Goal: Task Accomplishment & Management: Complete application form

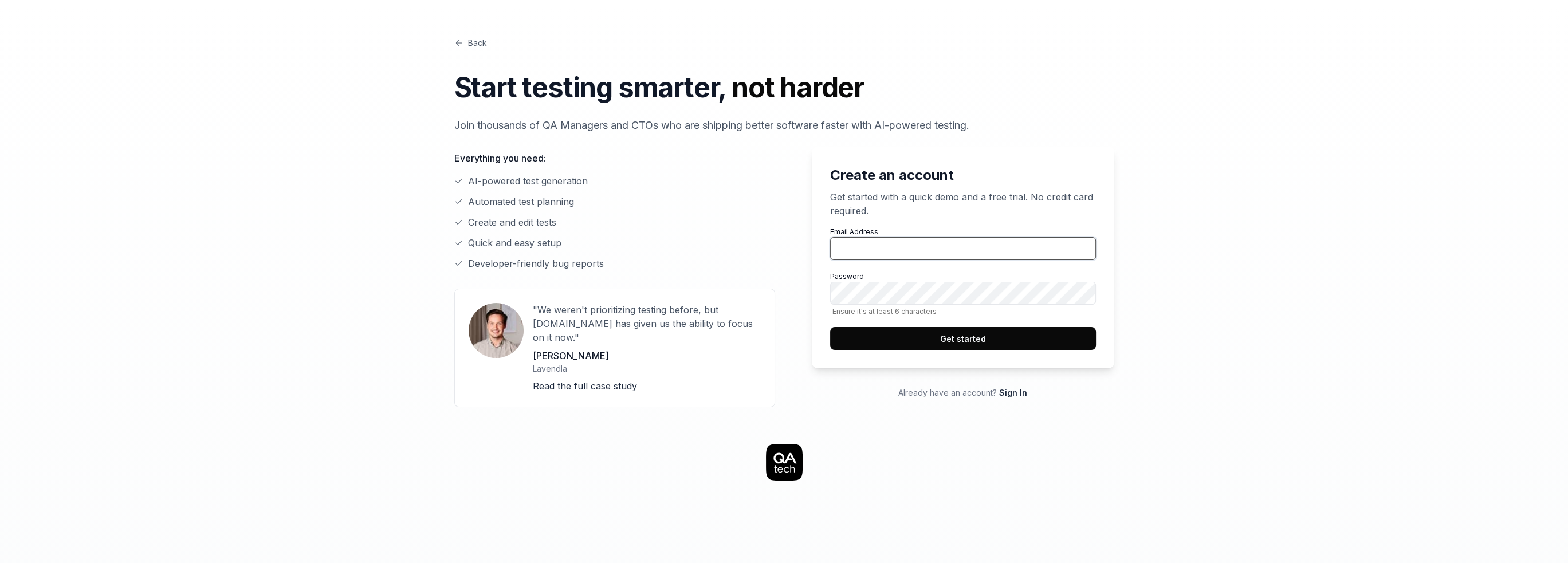
click at [900, 245] on input "Email Address" at bounding box center [963, 248] width 266 height 23
click at [892, 234] on label "Email Address" at bounding box center [963, 244] width 266 height 33
click at [892, 237] on input "Email Address" at bounding box center [963, 248] width 266 height 23
click at [894, 242] on input "Email Address" at bounding box center [963, 248] width 266 height 23
type input "[PERSON_NAME][EMAIL_ADDRESS]"
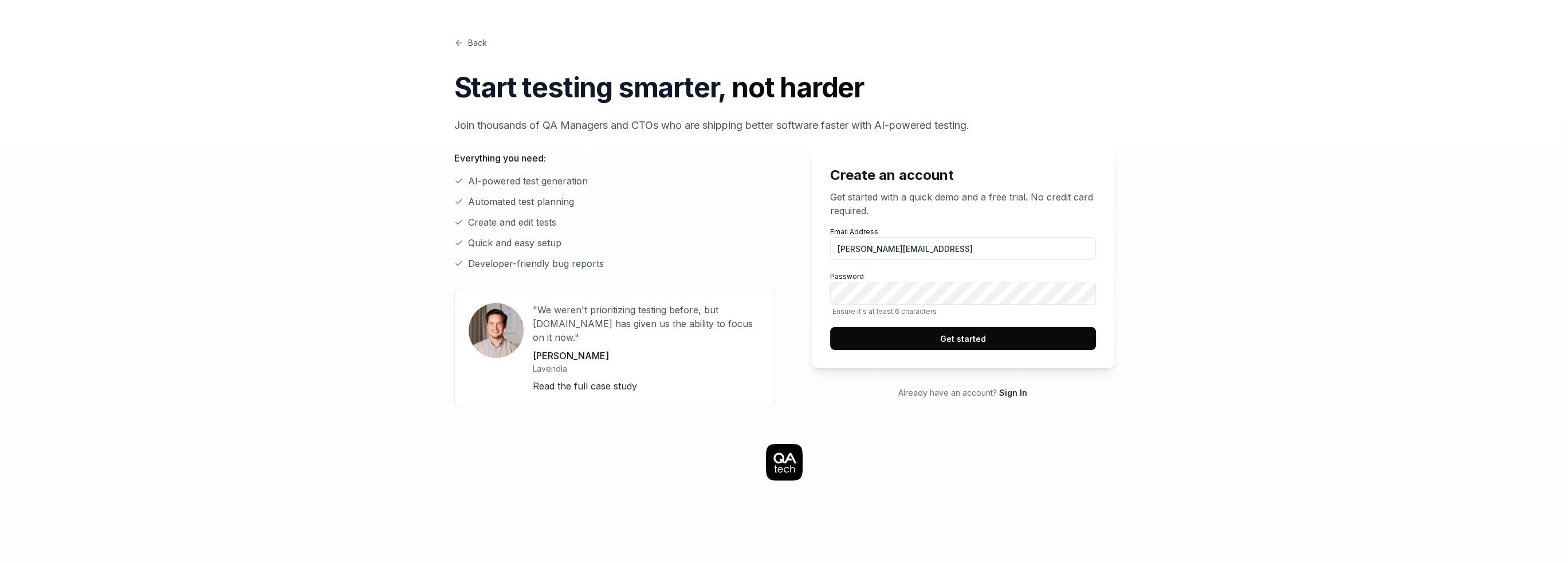
click at [972, 334] on button "Get started" at bounding box center [963, 338] width 266 height 23
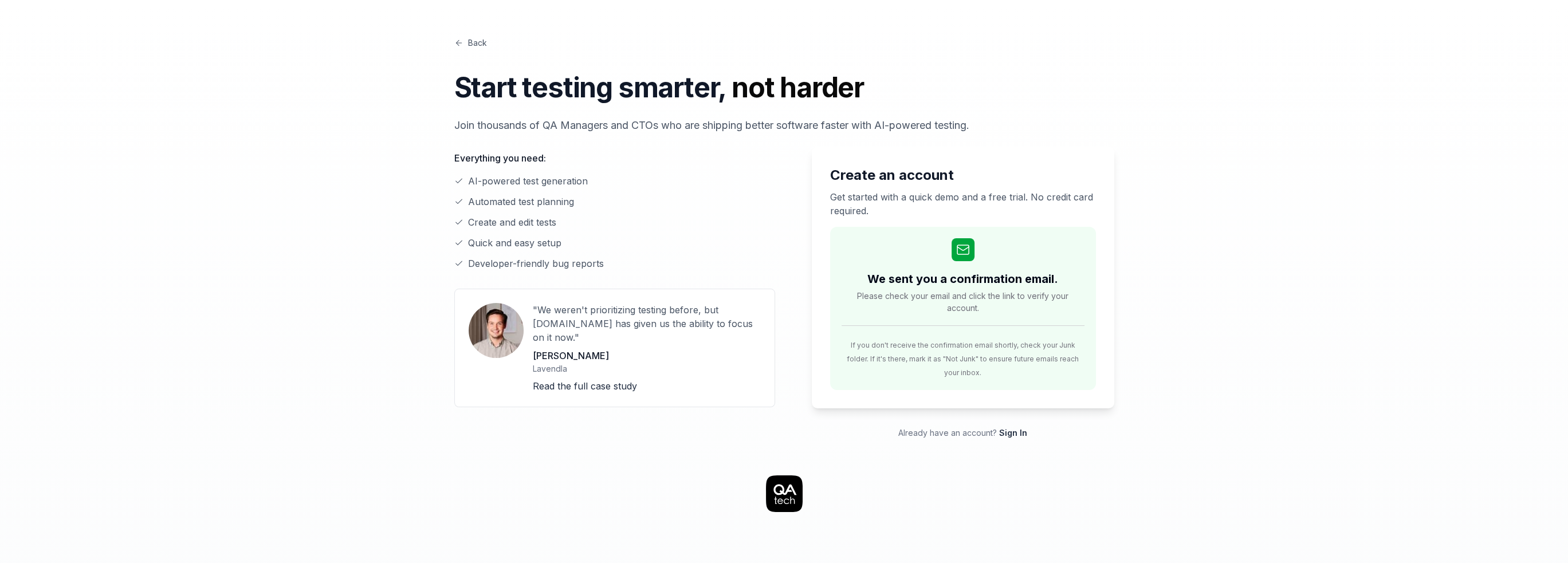
drag, startPoint x: 1301, startPoint y: 252, endPoint x: 1304, endPoint y: 258, distance: 6.7
click at [1304, 258] on div "Back Start testing smarter, not harder Join thousands of QA Managers and CTOs w…" at bounding box center [784, 537] width 1568 height 1075
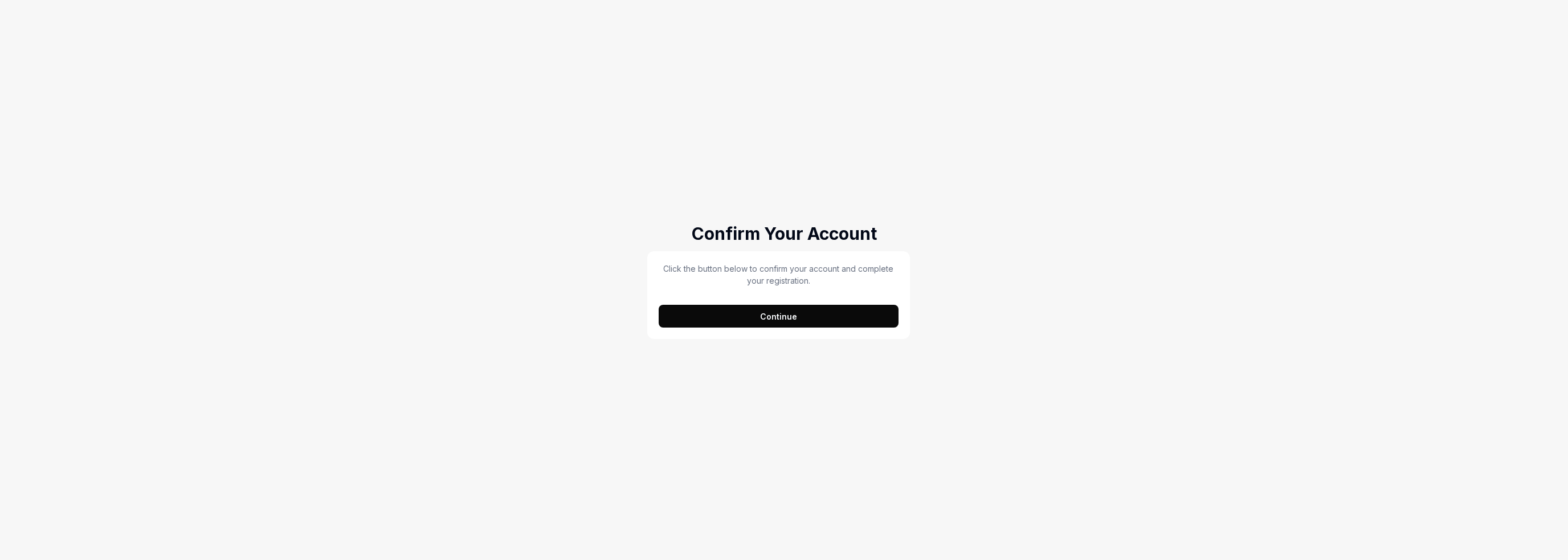
click at [824, 321] on button "Continue" at bounding box center [779, 316] width 240 height 23
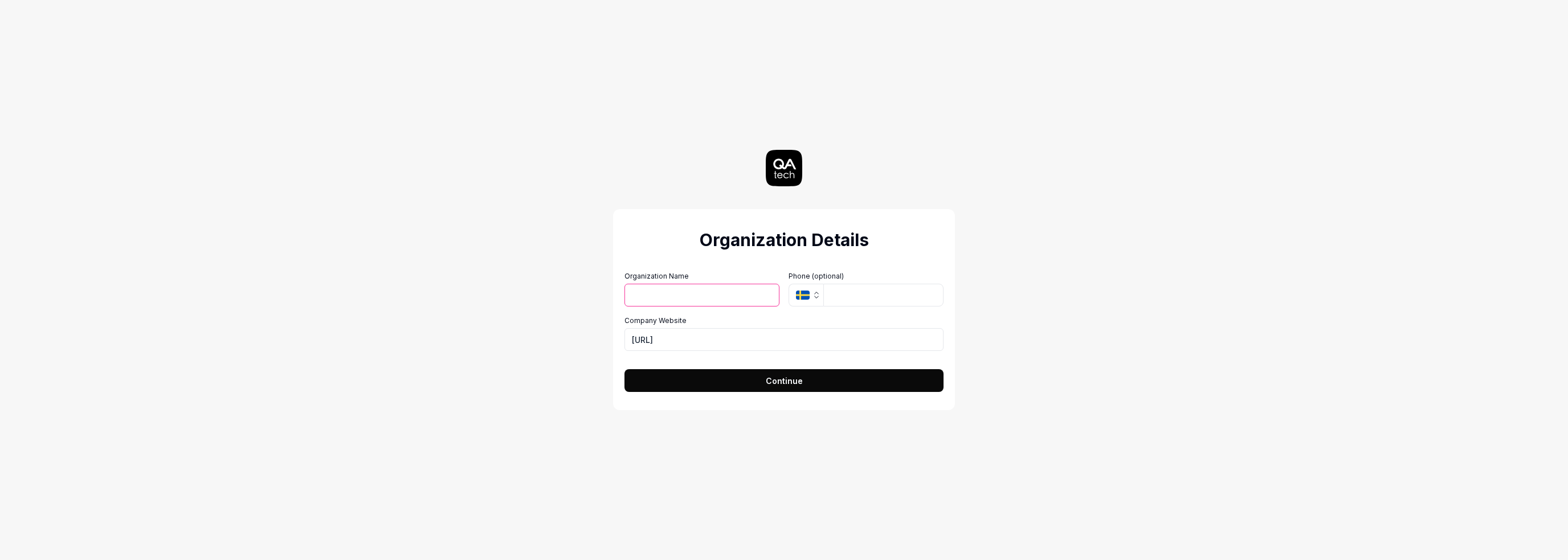
click at [639, 298] on input "Organization Name" at bounding box center [702, 295] width 155 height 23
type input "Garba"
click at [864, 301] on input "tel" at bounding box center [884, 295] width 121 height 23
type input "070-857 70 85"
click at [894, 370] on button "Continue" at bounding box center [784, 380] width 319 height 23
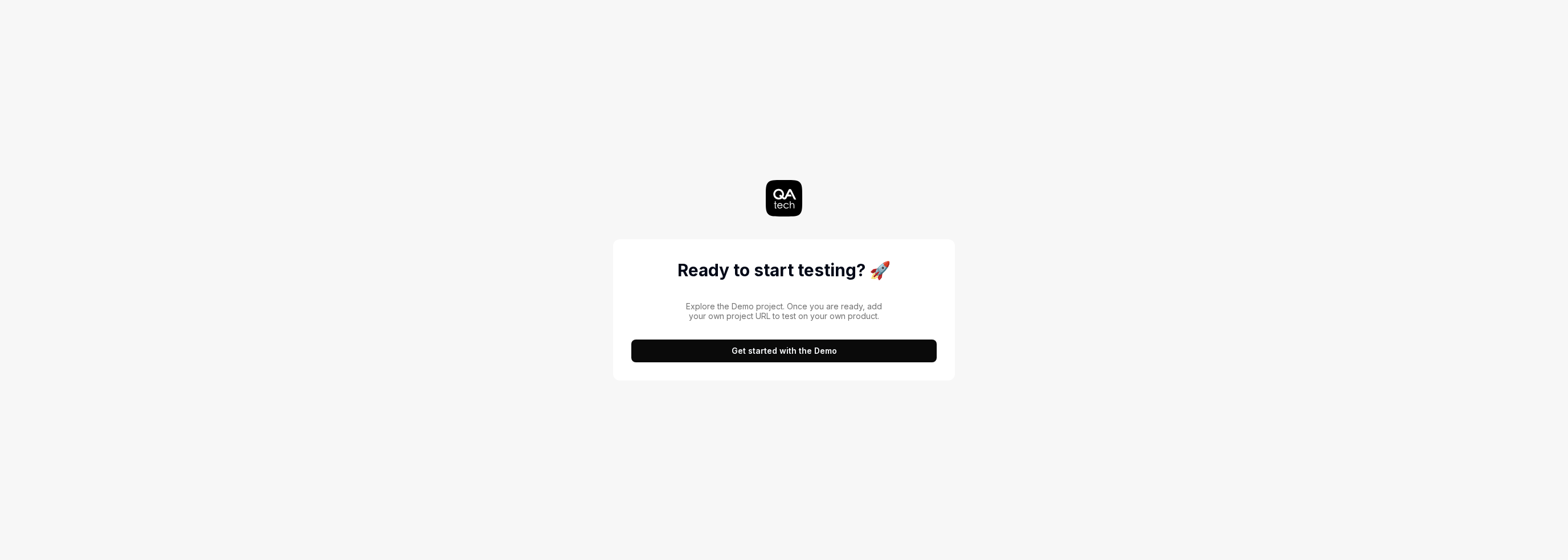
click at [802, 351] on button "Get started with the Demo" at bounding box center [784, 351] width 306 height 23
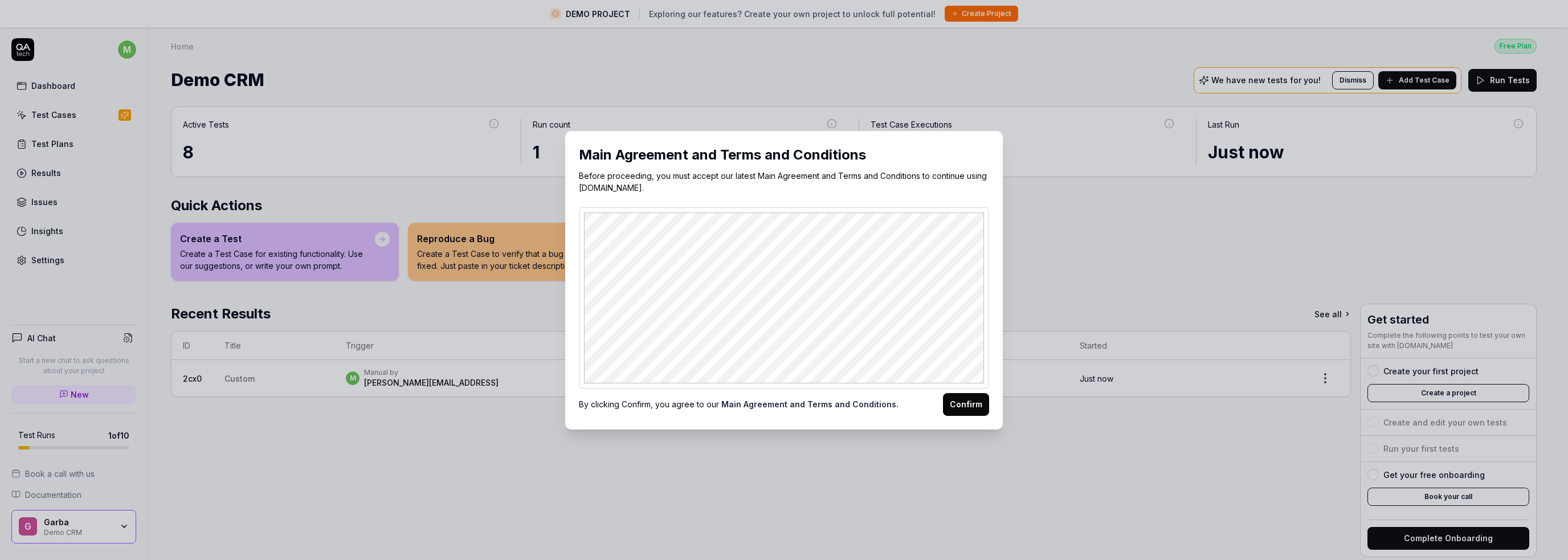
click at [964, 404] on button "Confirm" at bounding box center [966, 404] width 46 height 23
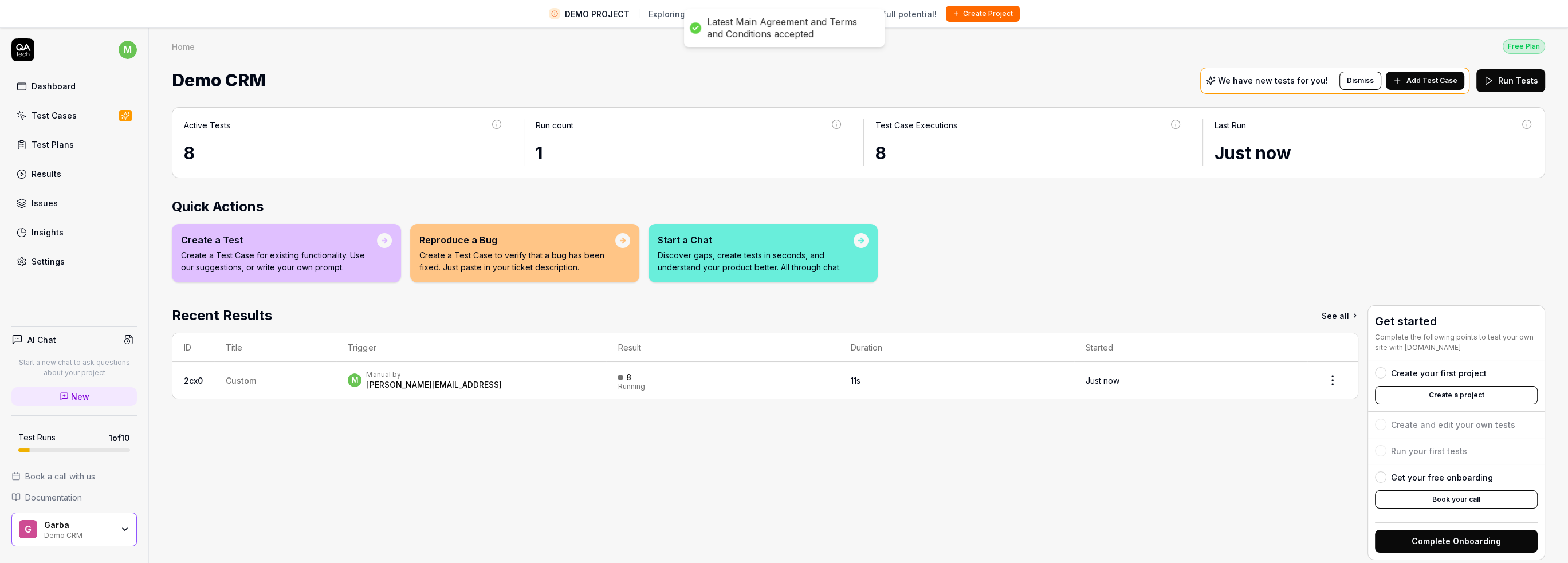
click at [544, 304] on div "Active Tests 8 Run count 1 Test Case Executions 8 Last Run Just now Quick Actio…" at bounding box center [858, 343] width 1419 height 494
click at [87, 96] on link "Dashboard" at bounding box center [74, 86] width 125 height 23
click at [76, 114] on link "Test Cases" at bounding box center [74, 115] width 125 height 23
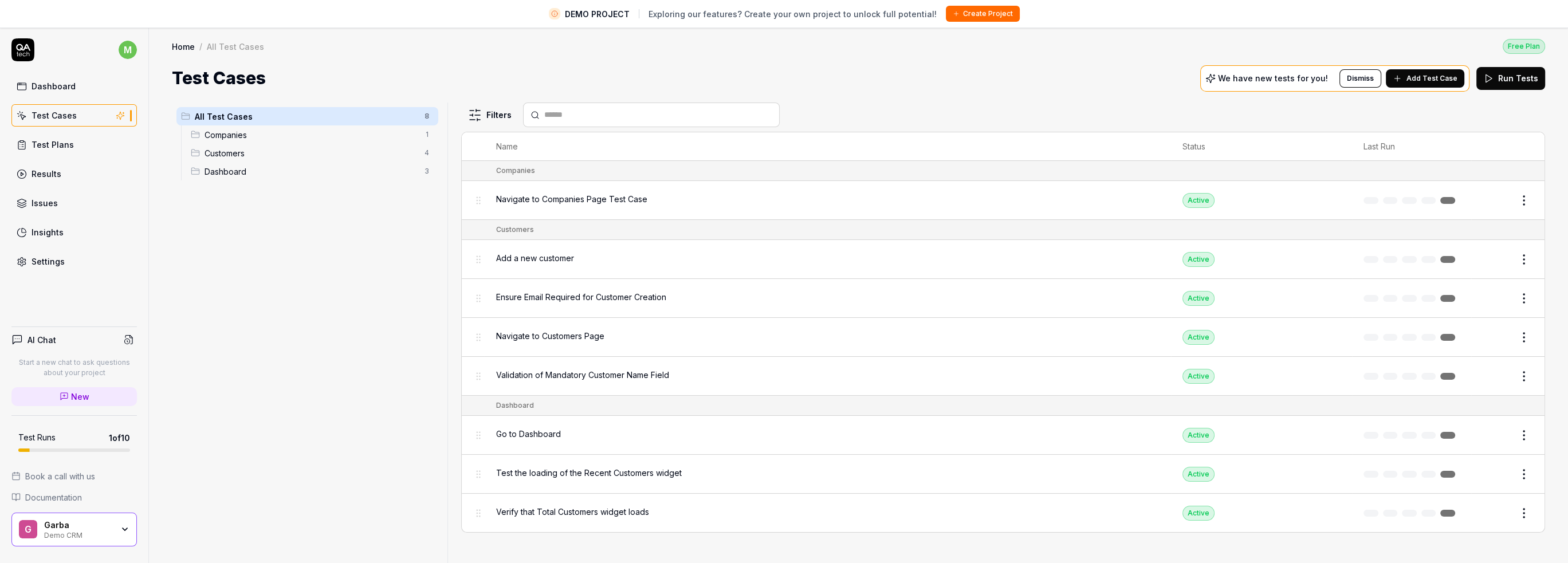
click at [79, 139] on link "Test Plans" at bounding box center [74, 144] width 125 height 23
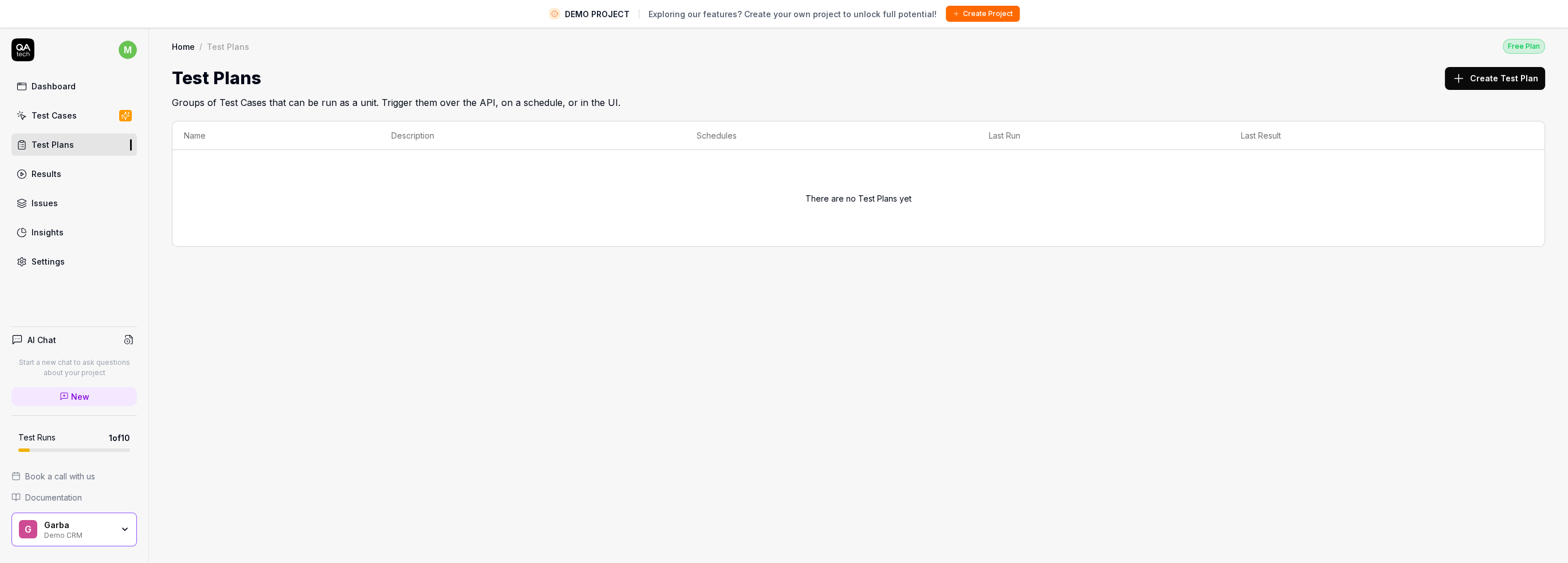
click at [75, 163] on link "Results" at bounding box center [74, 174] width 125 height 23
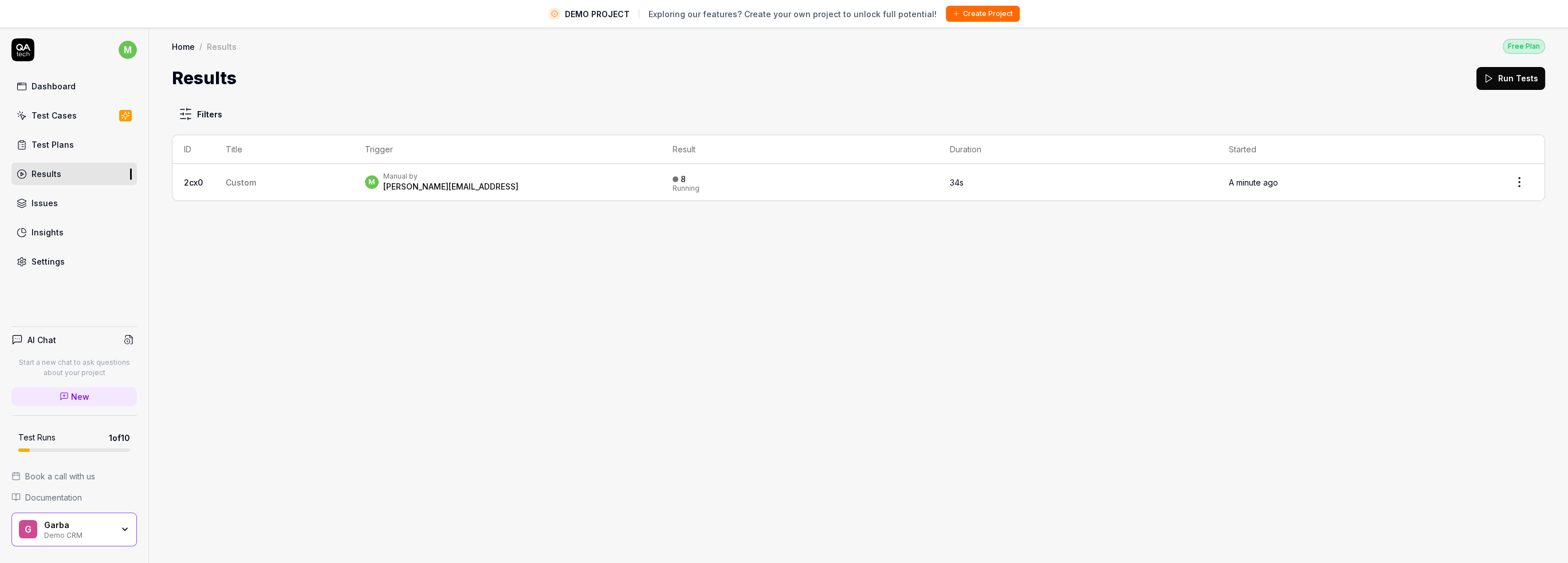
click at [58, 201] on link "Issues" at bounding box center [74, 203] width 125 height 23
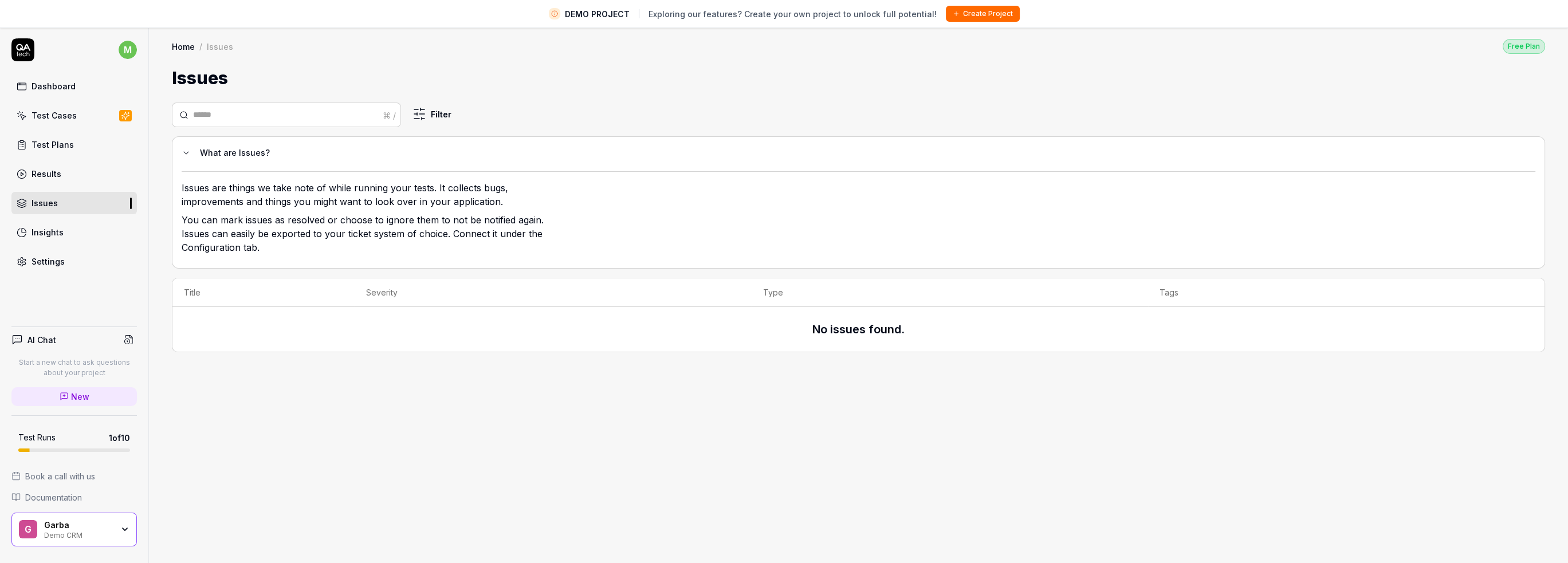
click at [54, 217] on div "Dashboard Test Cases Test Plans Results Issues Insights Settings" at bounding box center [74, 174] width 125 height 198
click at [53, 231] on div "Insights" at bounding box center [47, 233] width 32 height 12
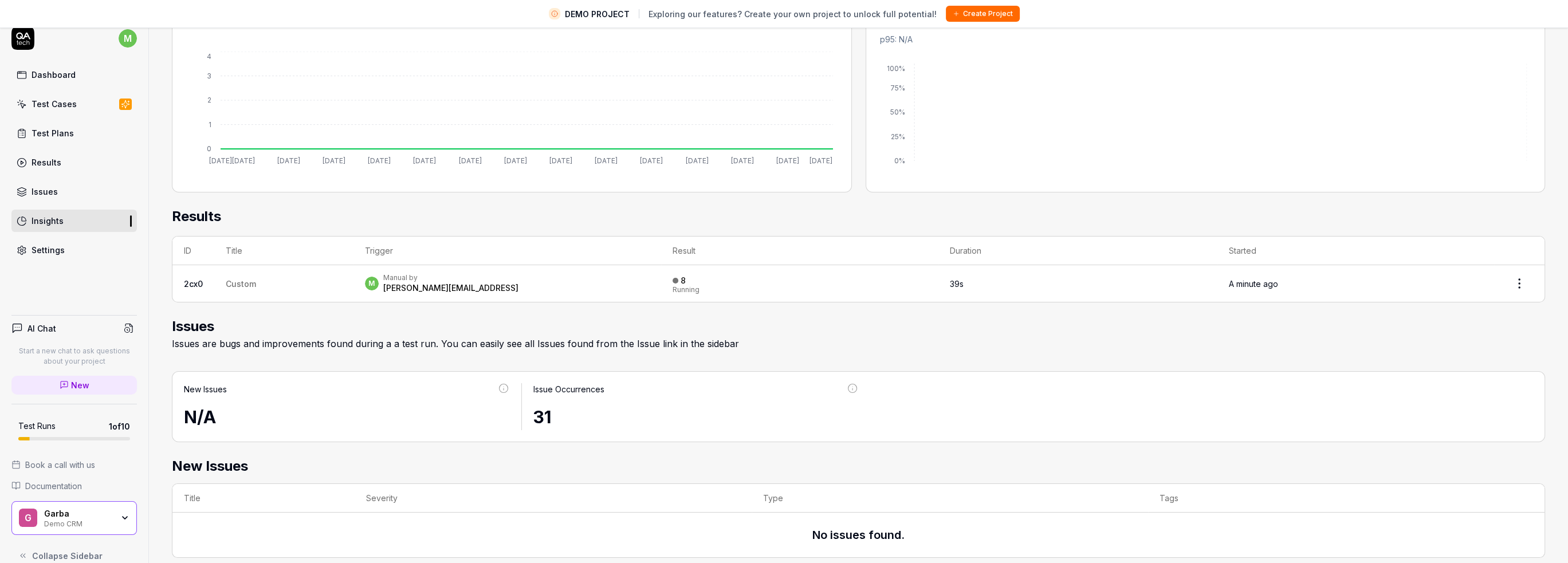
scroll to position [27, 0]
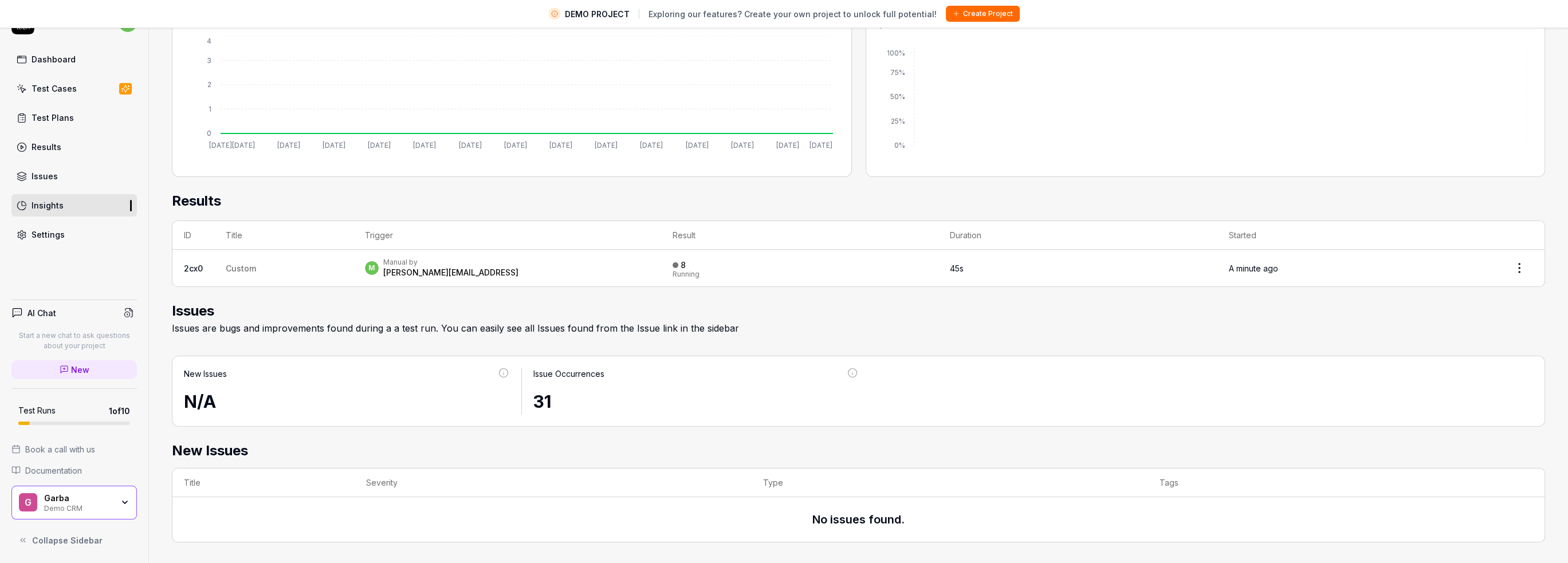
click at [86, 535] on span "Collapse Sidebar" at bounding box center [67, 540] width 70 height 12
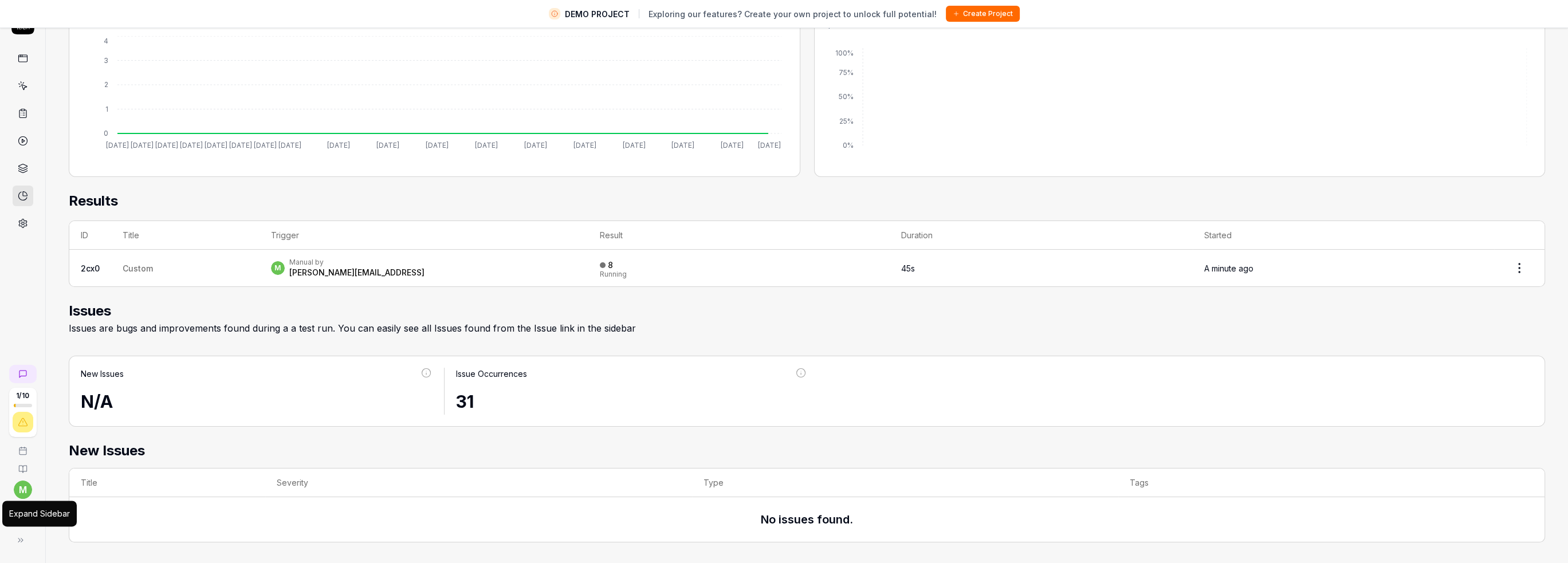
click at [28, 539] on button at bounding box center [20, 540] width 23 height 23
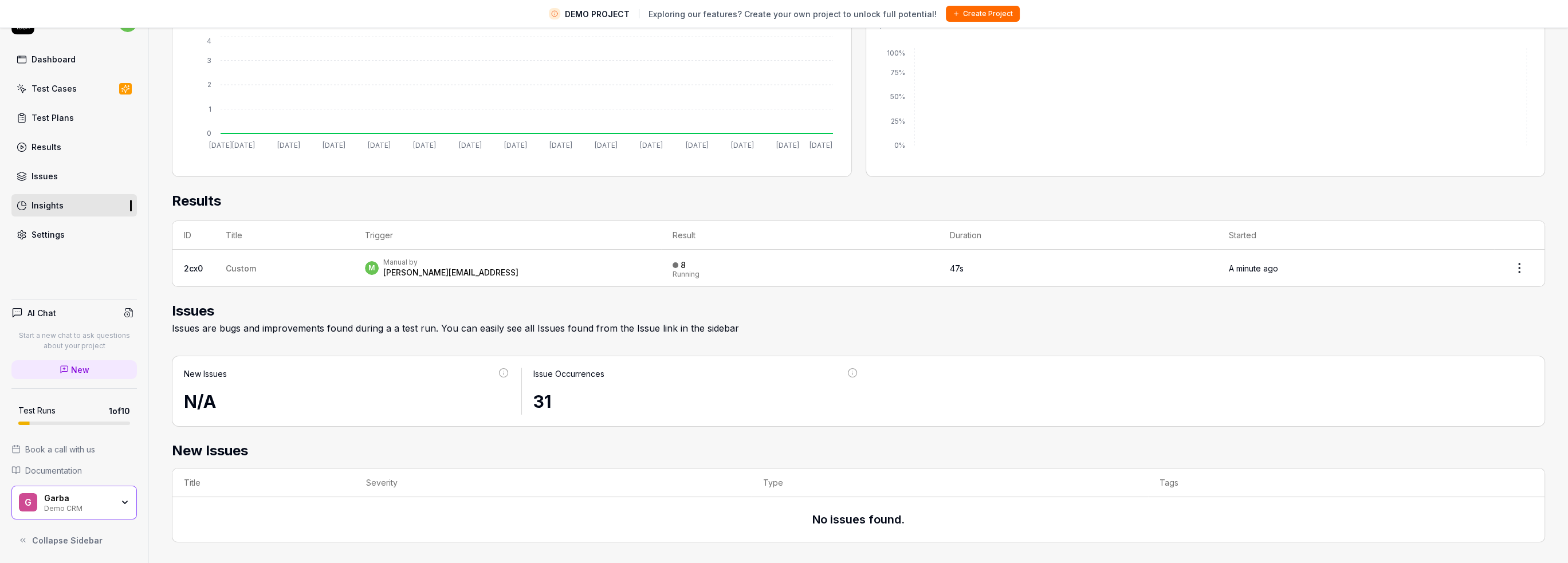
click at [76, 540] on span "Collapse Sidebar" at bounding box center [67, 540] width 70 height 12
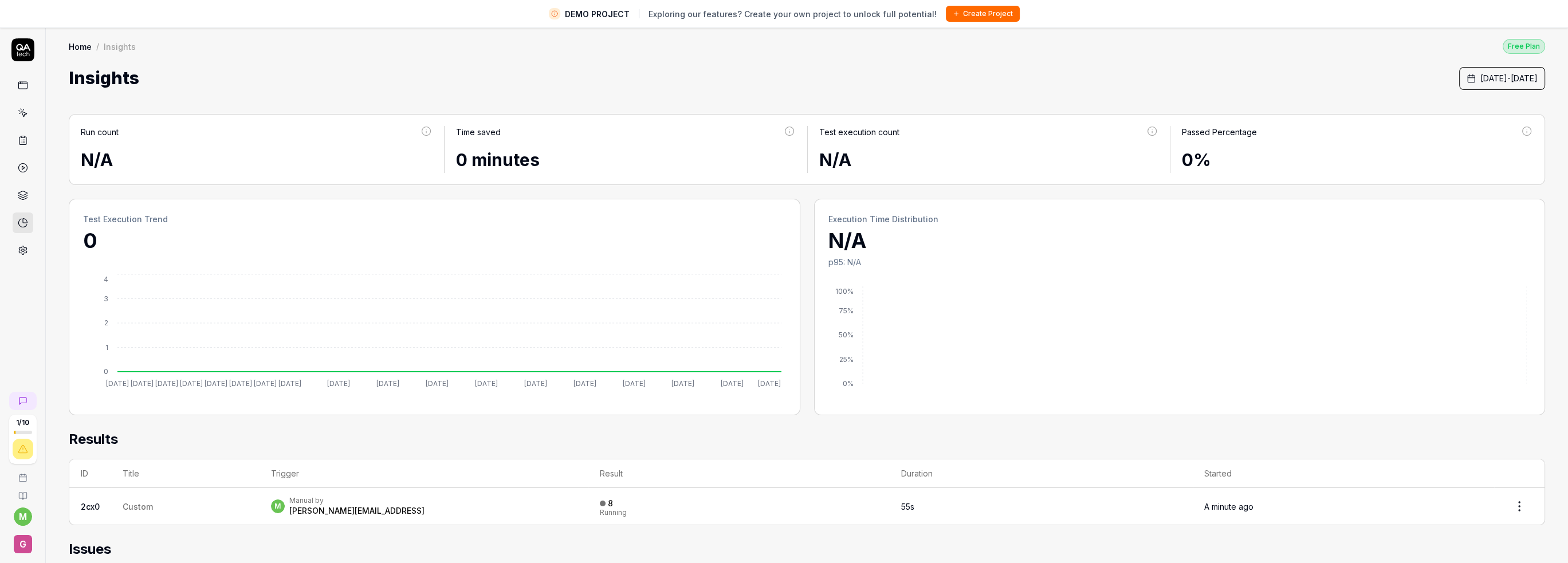
scroll to position [0, 0]
click at [763, 85] on div "Insights August 1st, 2025 - August 28th, 2025" at bounding box center [807, 78] width 1476 height 26
click at [757, 304] on icon "1 aug. 2 aug. 3 aug. 4 aug. 5 aug. 6 aug. 7 aug. 8 aug. 10 aug. 12 aug. 14 aug.…" at bounding box center [432, 331] width 698 height 114
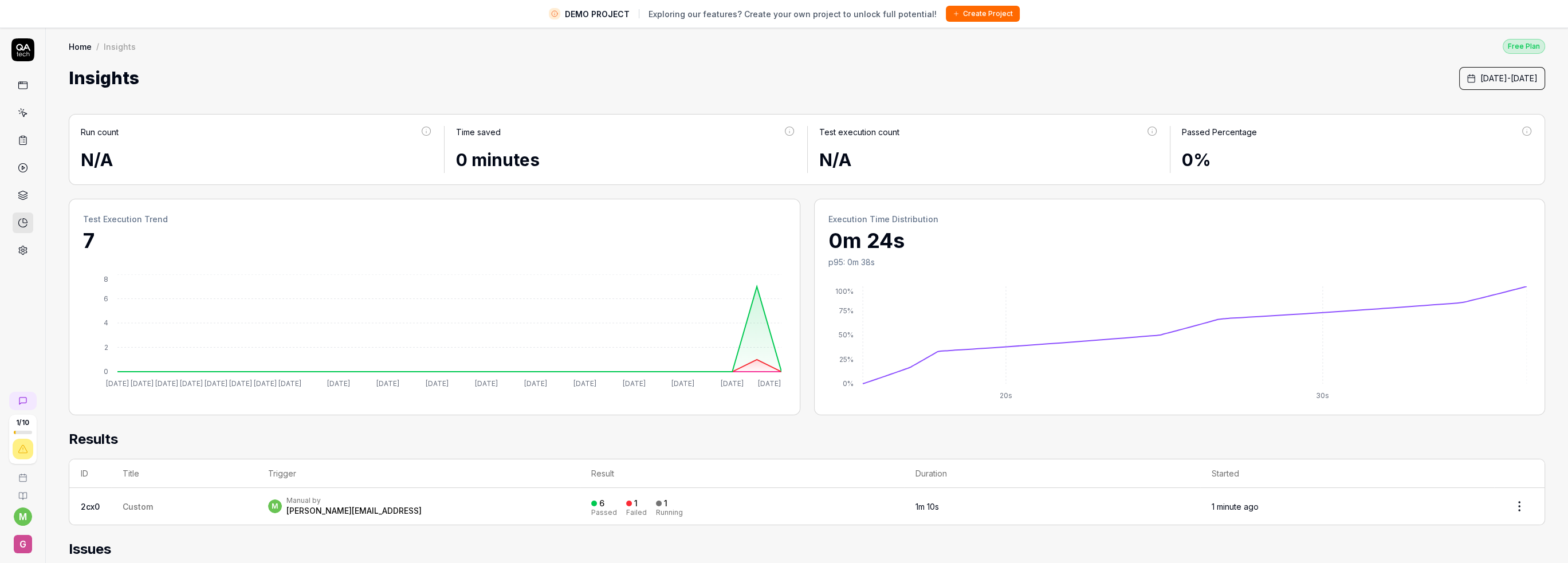
click at [1480, 72] on span "[DATE] - [DATE]" at bounding box center [1509, 78] width 58 height 12
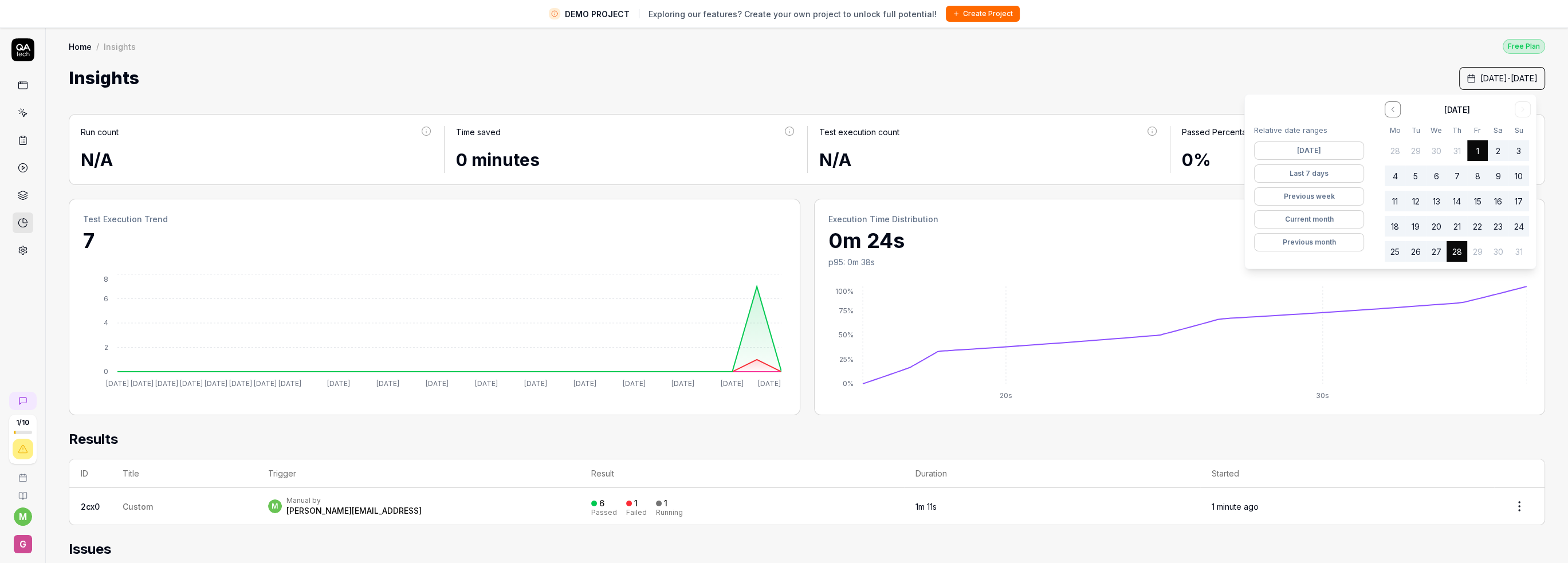
click at [1302, 189] on button "Previous week" at bounding box center [1309, 196] width 110 height 18
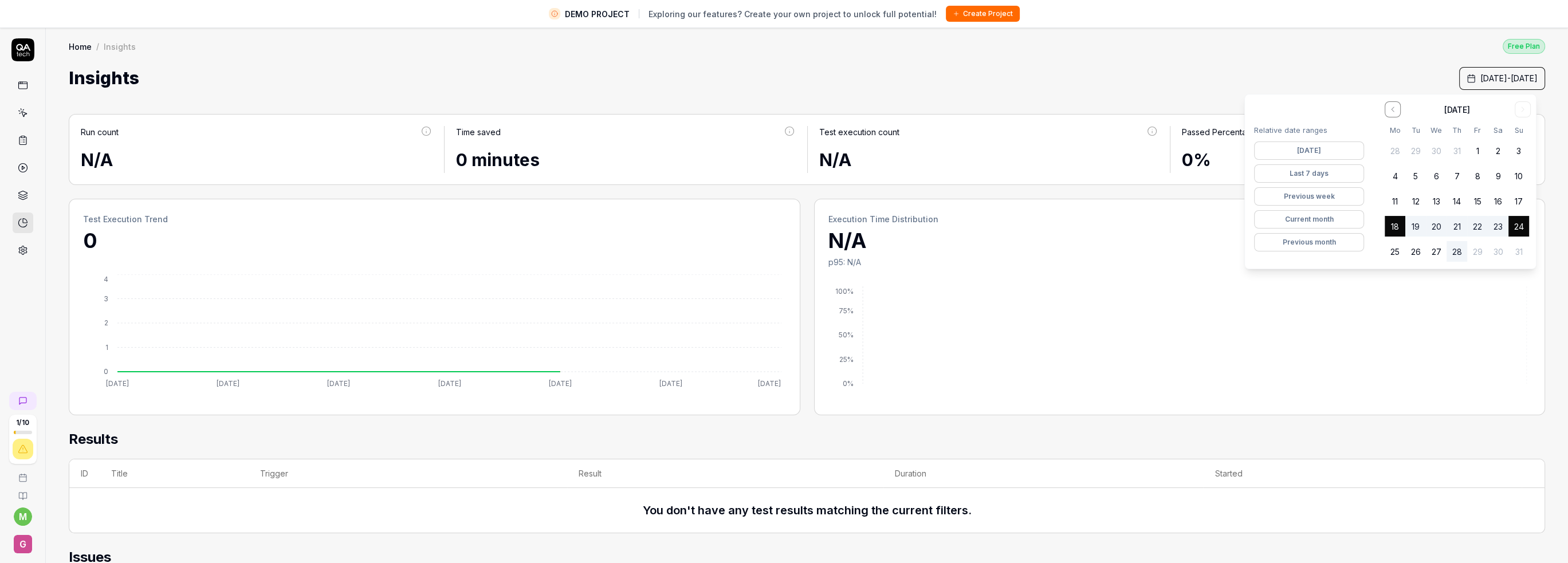
click at [1299, 171] on button "Last 7 days" at bounding box center [1309, 174] width 110 height 18
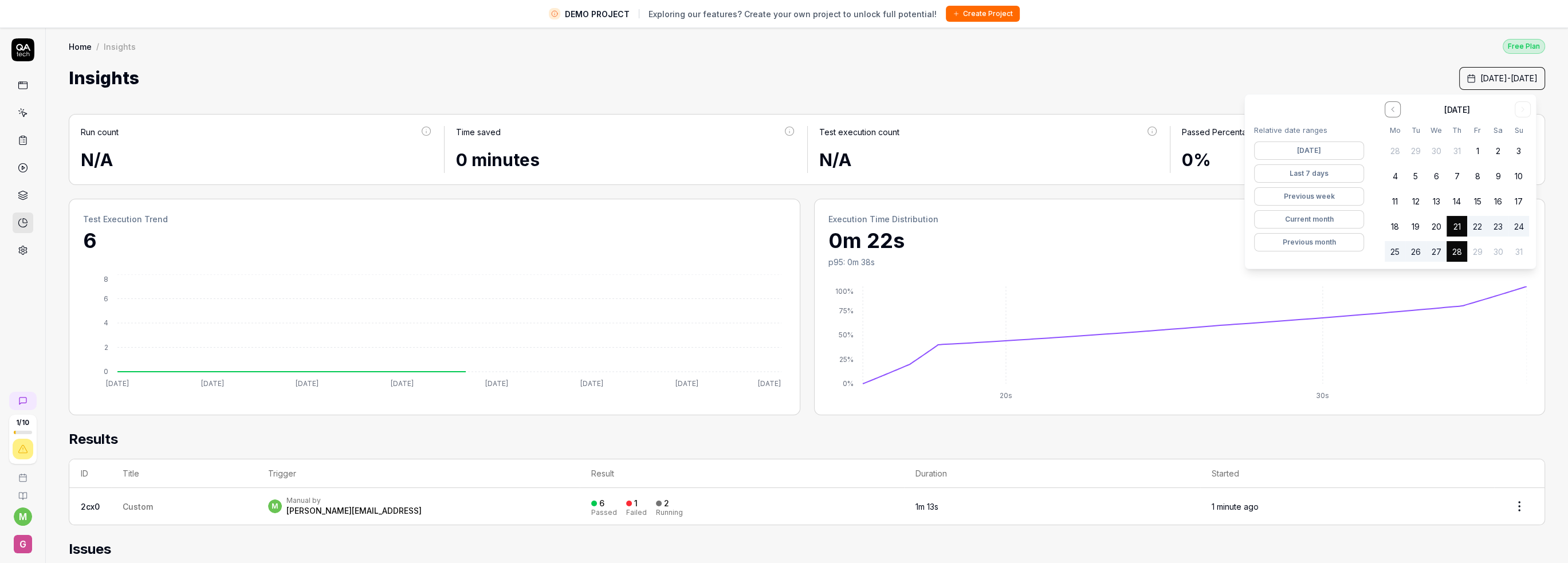
click at [1296, 185] on div "Relative date ranges [DATE] Last 7 days Previous week Current month Previous mo…" at bounding box center [1309, 181] width 129 height 174
click at [1295, 187] on button "Previous week" at bounding box center [1309, 196] width 110 height 18
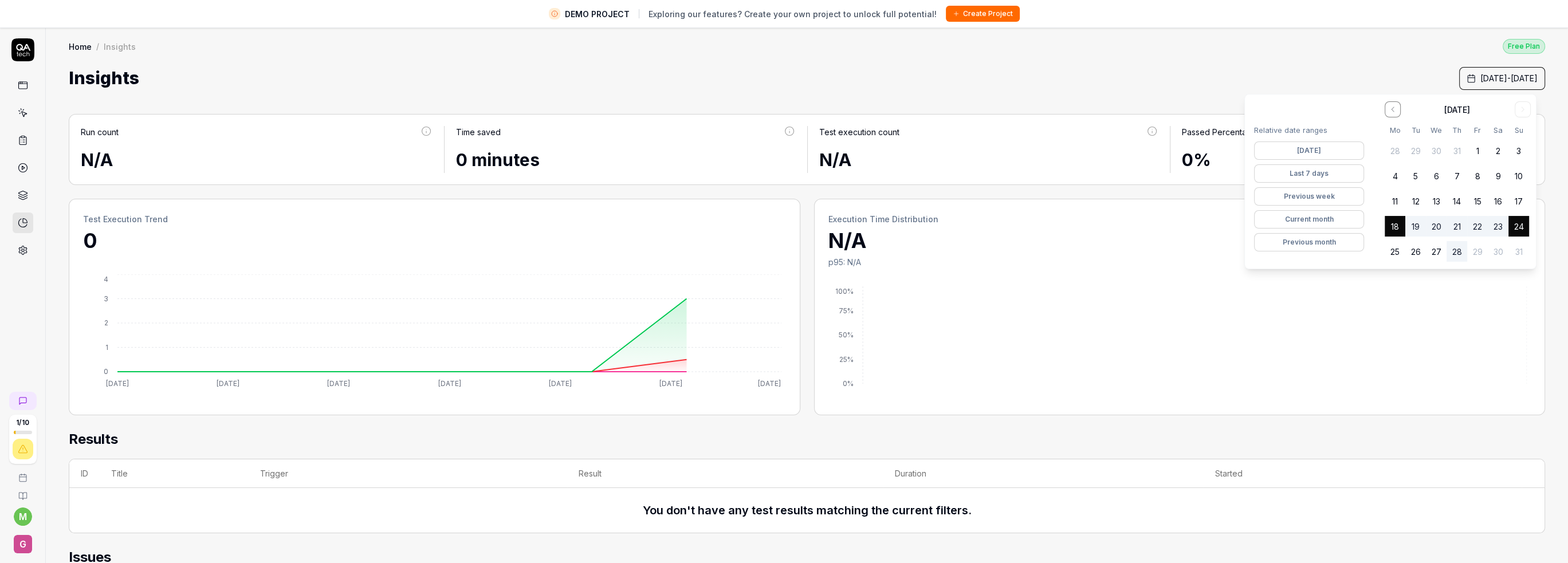
click at [1295, 194] on button "Previous week" at bounding box center [1309, 196] width 110 height 18
click at [1295, 215] on button "Current month" at bounding box center [1309, 220] width 110 height 18
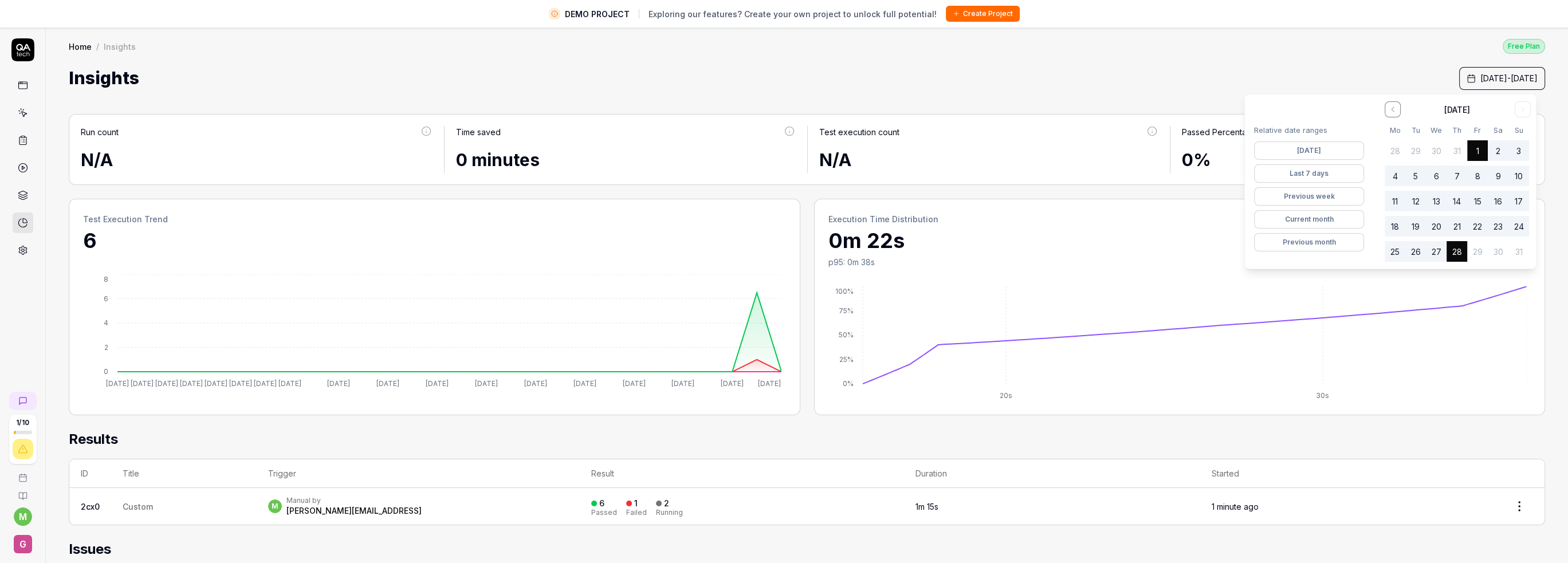
click at [1293, 198] on button "Previous week" at bounding box center [1309, 196] width 110 height 18
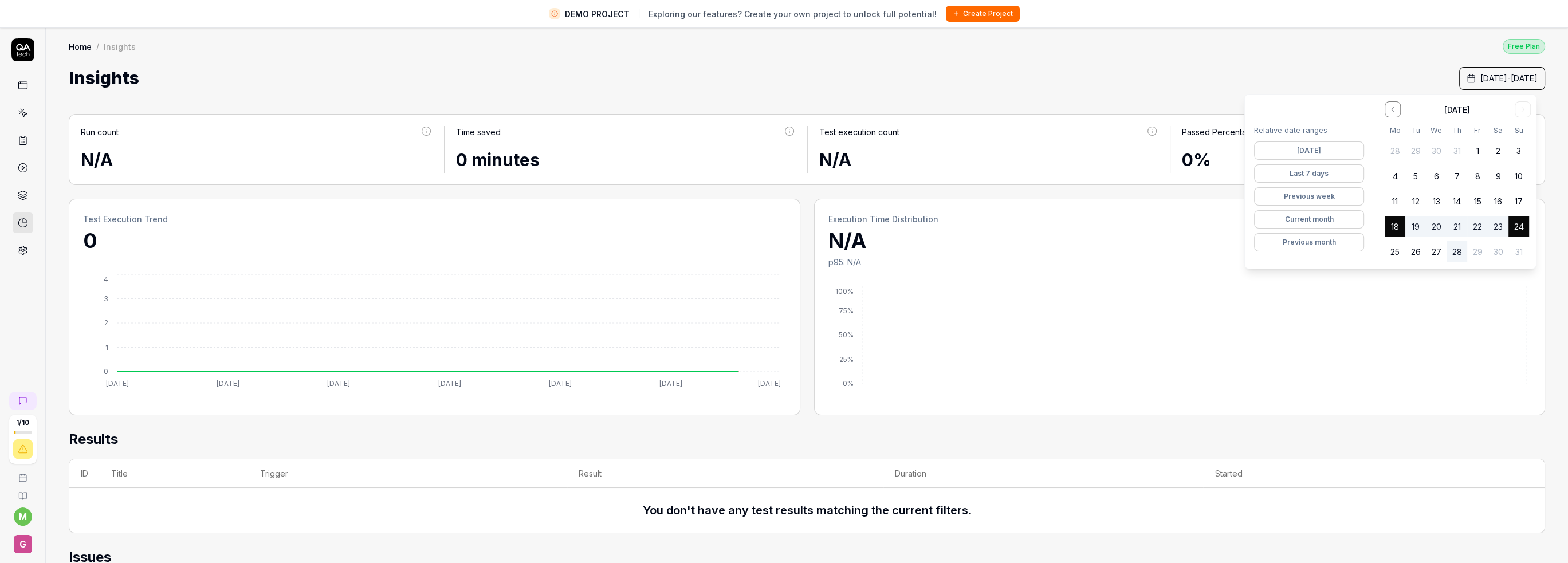
click at [1299, 176] on button "Last 7 days" at bounding box center [1309, 174] width 110 height 18
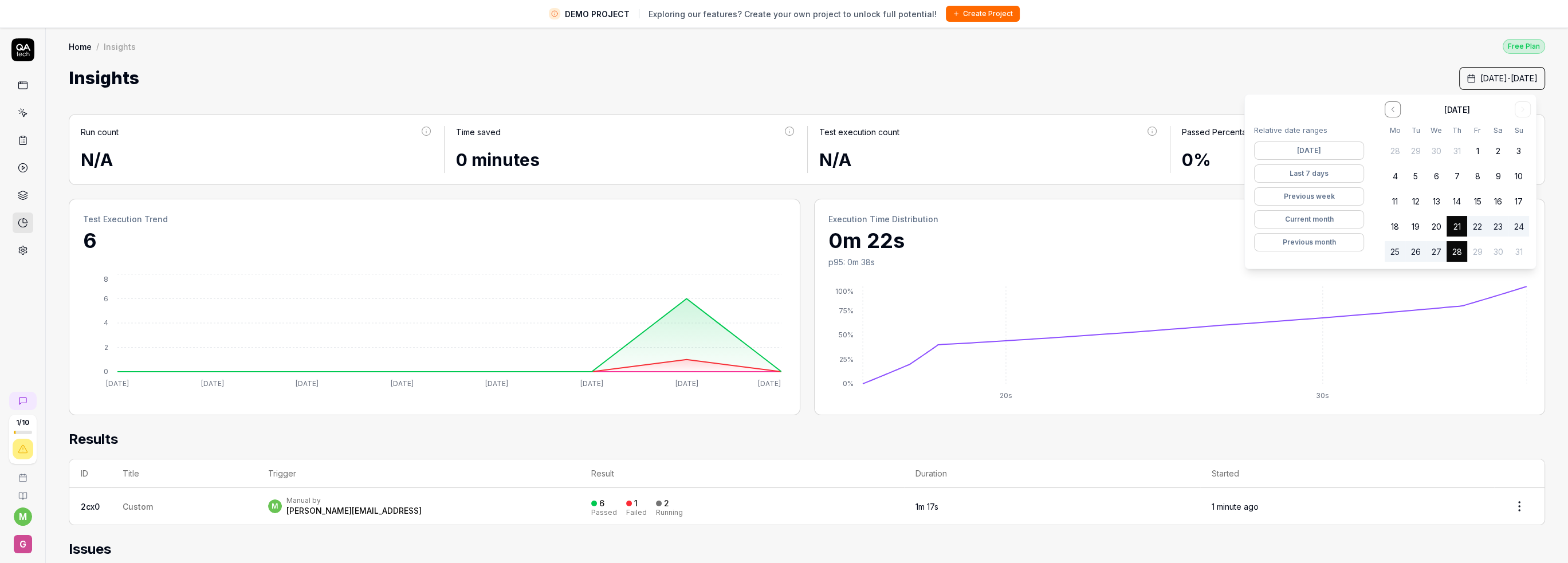
click at [1300, 151] on button "[DATE]" at bounding box center [1309, 151] width 110 height 18
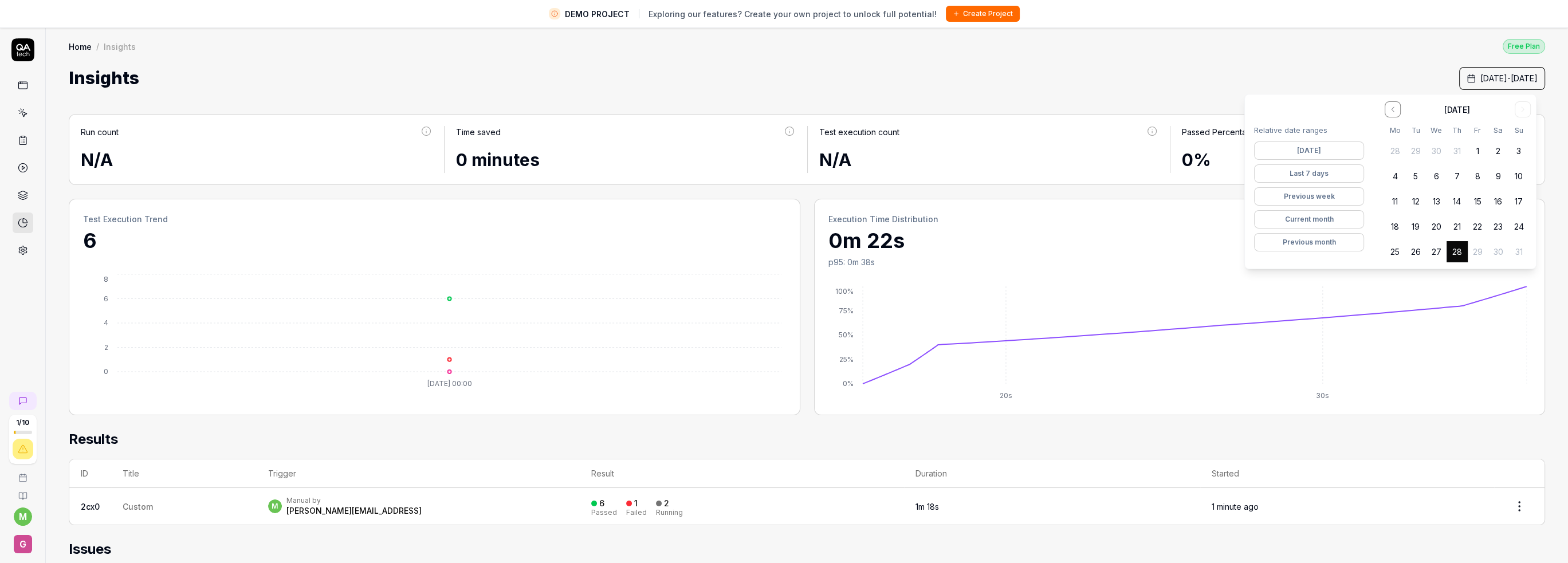
click at [1299, 164] on div "Relative date ranges [DATE] Last 7 days Previous week Current month Previous mo…" at bounding box center [1309, 181] width 129 height 174
click at [1299, 170] on button "Last 7 days" at bounding box center [1309, 174] width 110 height 18
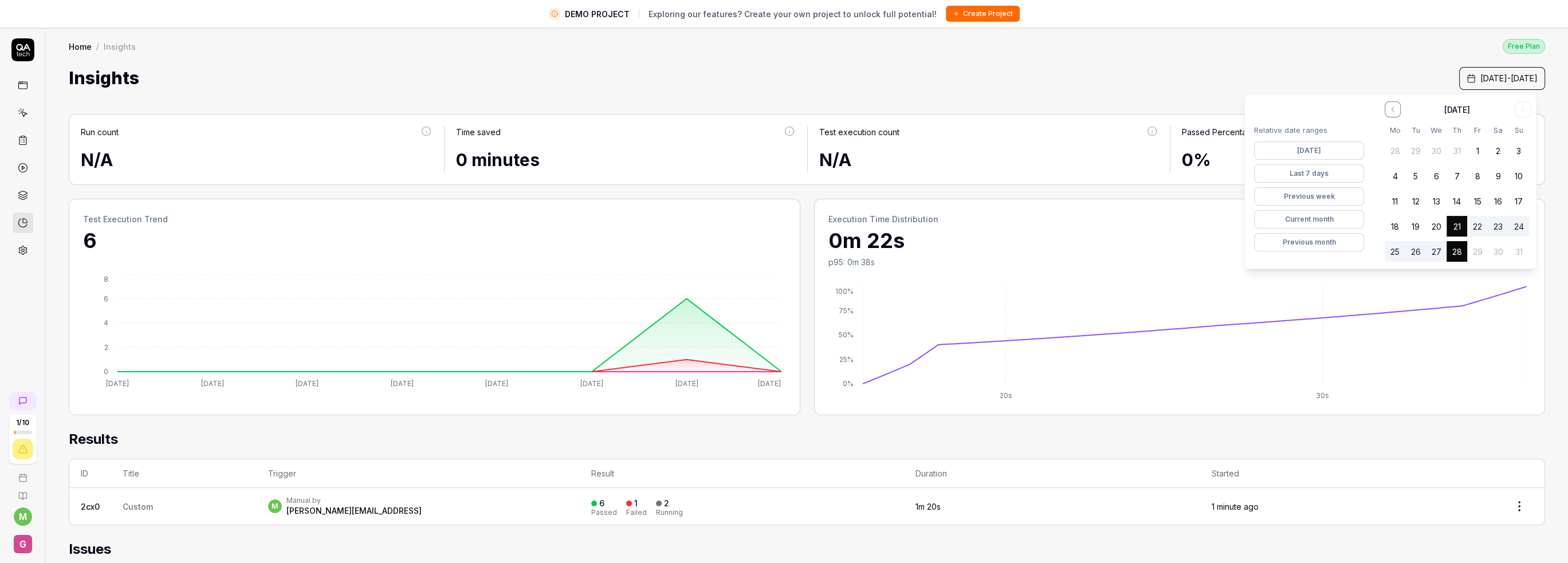
click at [1299, 170] on button "Last 7 days" at bounding box center [1309, 174] width 110 height 18
click at [1302, 157] on button "[DATE]" at bounding box center [1309, 151] width 110 height 18
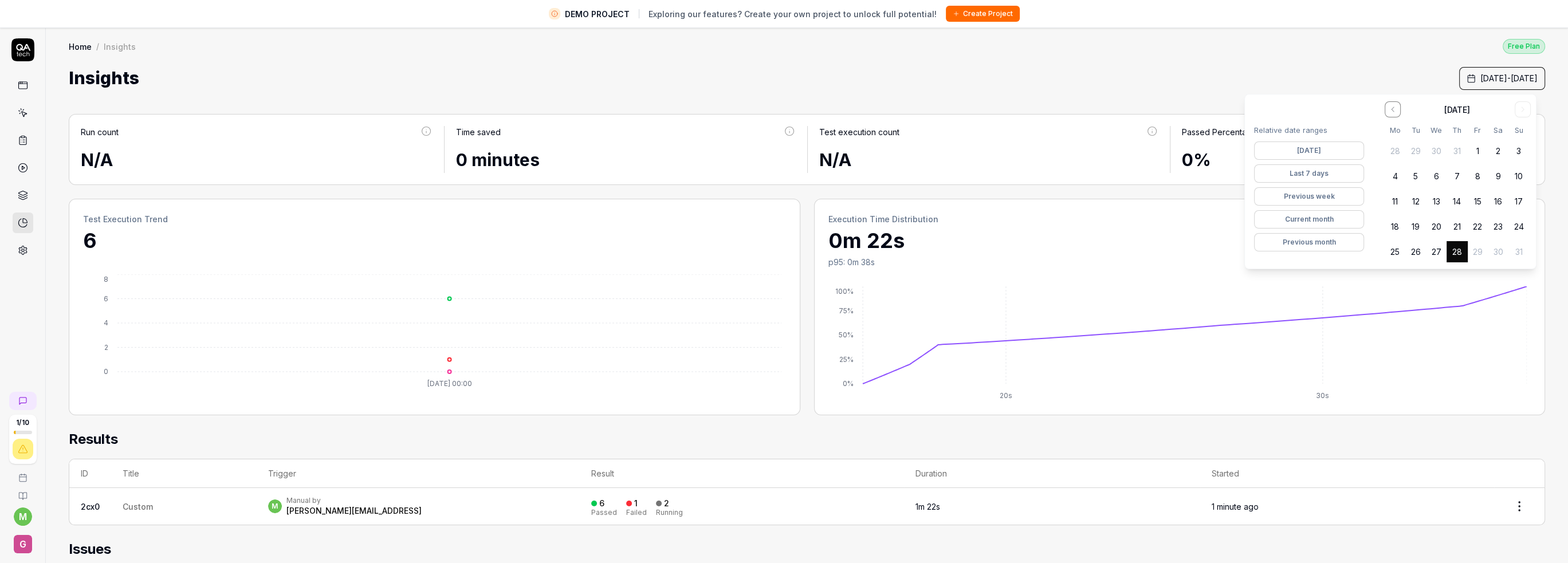
click at [1302, 155] on button "[DATE]" at bounding box center [1309, 151] width 110 height 18
click at [1299, 174] on button "Last 7 days" at bounding box center [1309, 174] width 110 height 18
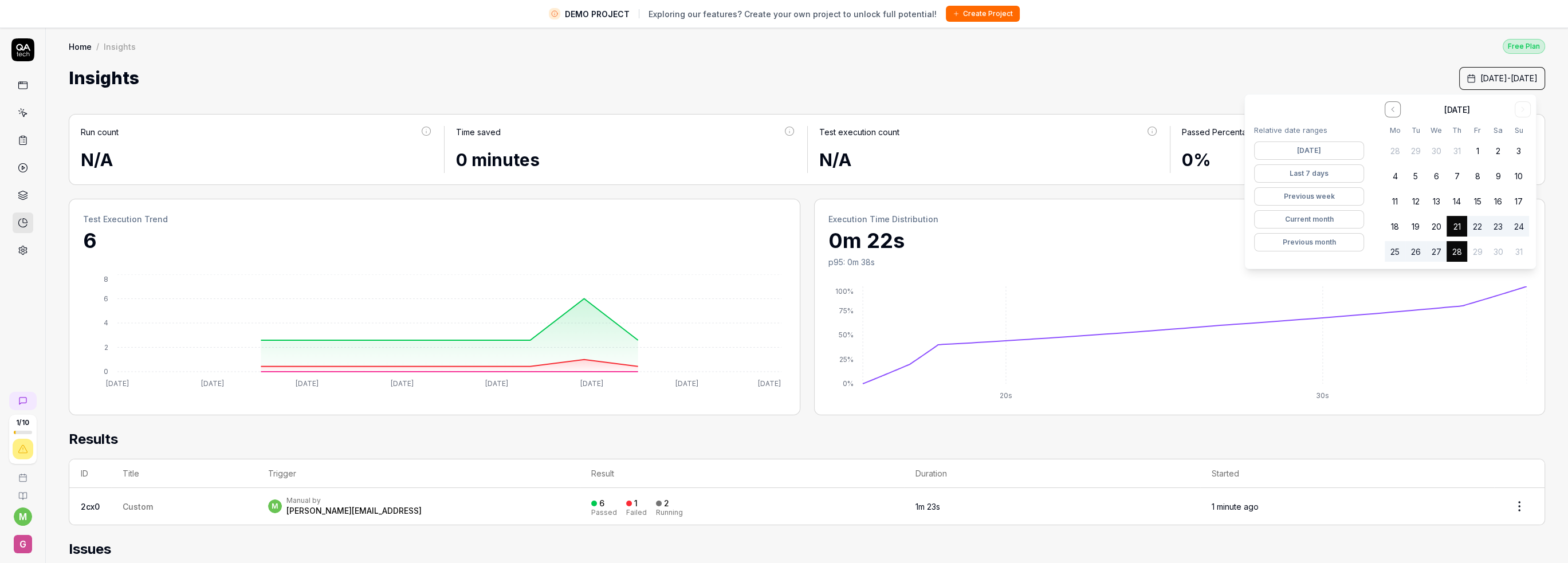
click at [1038, 53] on div "Home / Insights Free Plan" at bounding box center [807, 46] width 1476 height 15
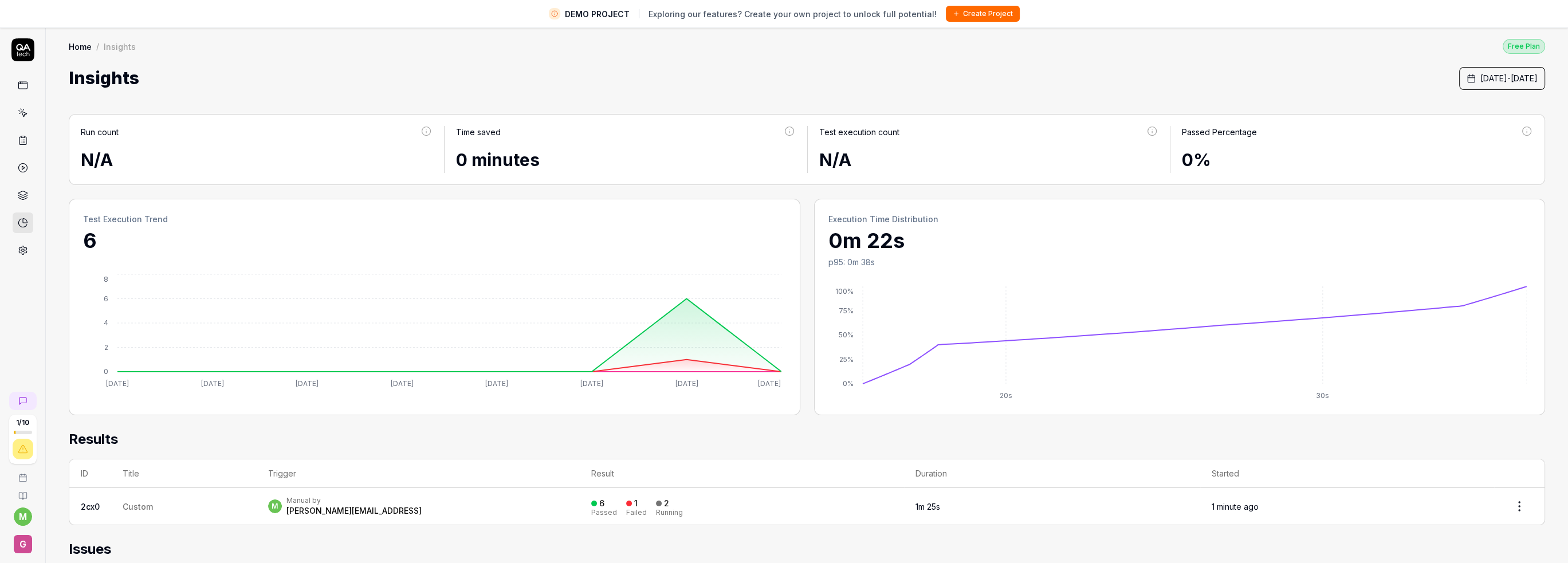
click at [24, 91] on link at bounding box center [23, 86] width 21 height 21
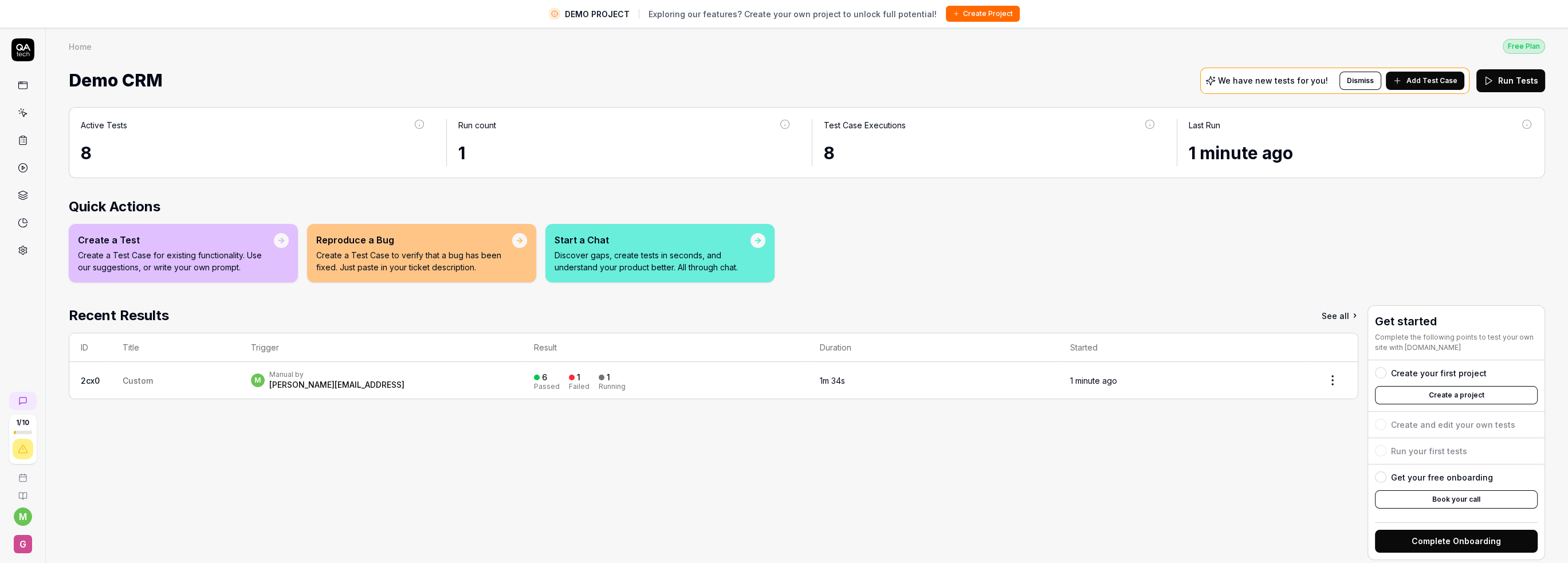
click at [450, 255] on p "Create a Test Case to verify that a bug has been fixed. Just paste in your tick…" at bounding box center [414, 261] width 196 height 24
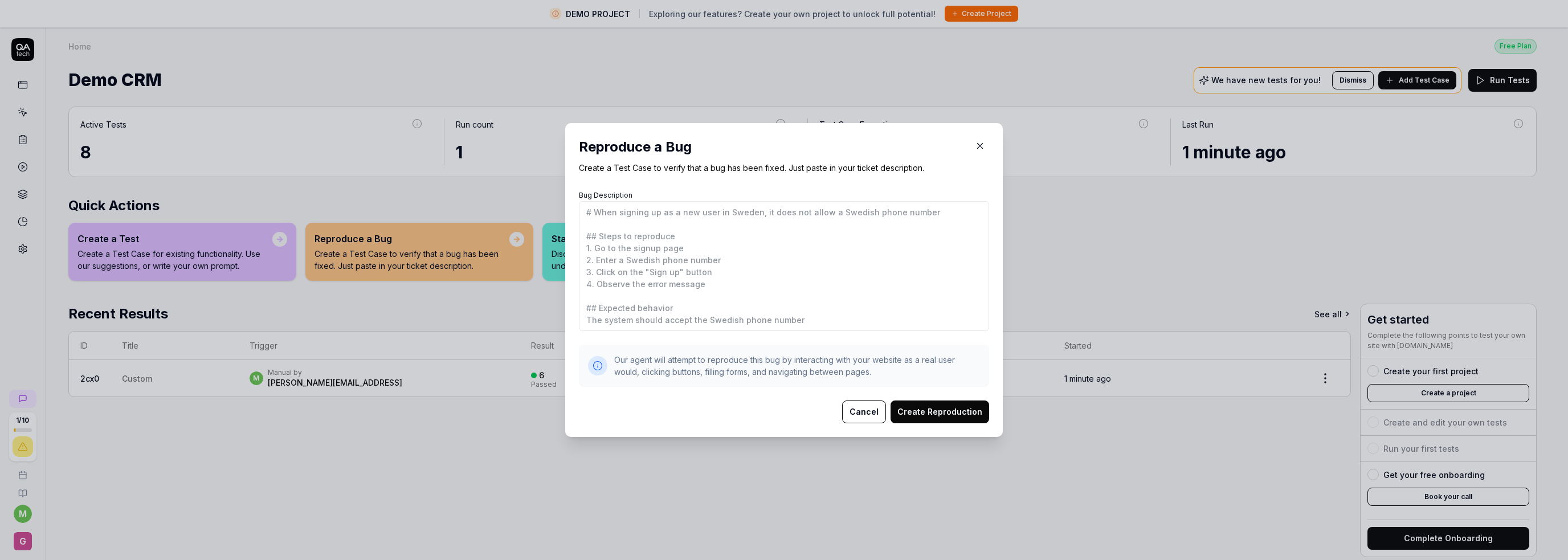
click at [975, 148] on icon "button" at bounding box center [980, 145] width 10 height 10
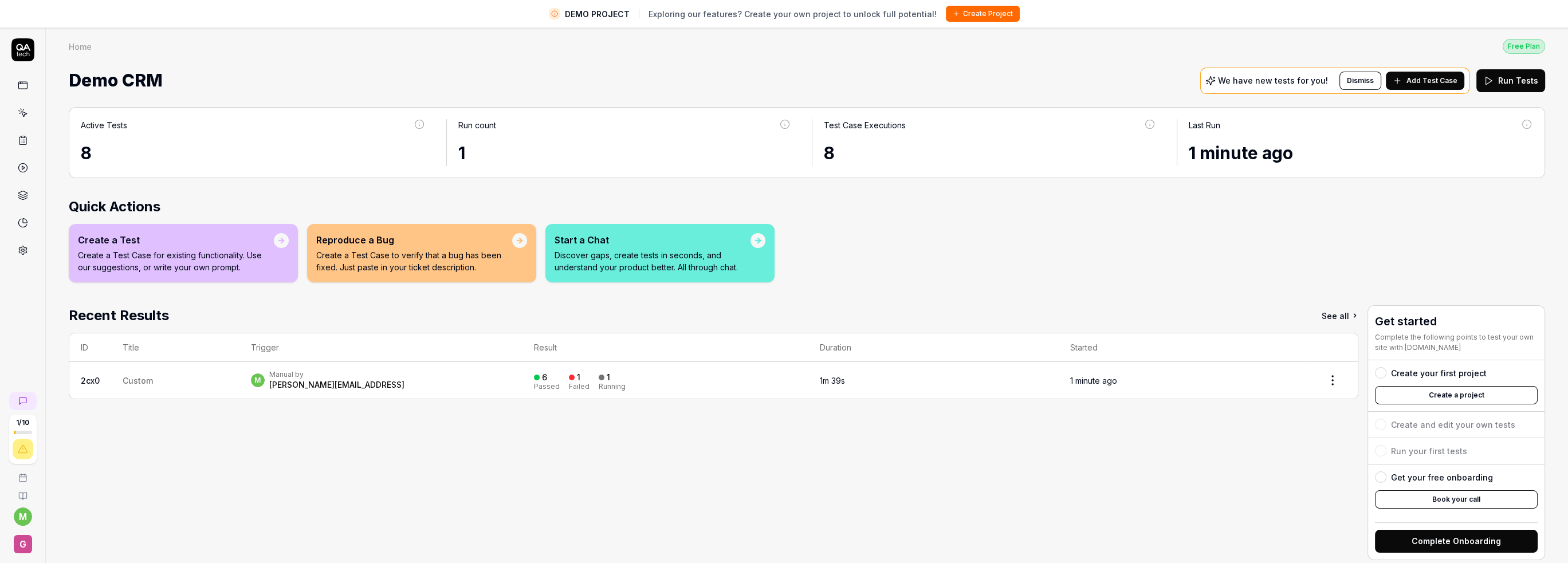
click at [1455, 537] on button "Complete Onboarding" at bounding box center [1457, 541] width 163 height 23
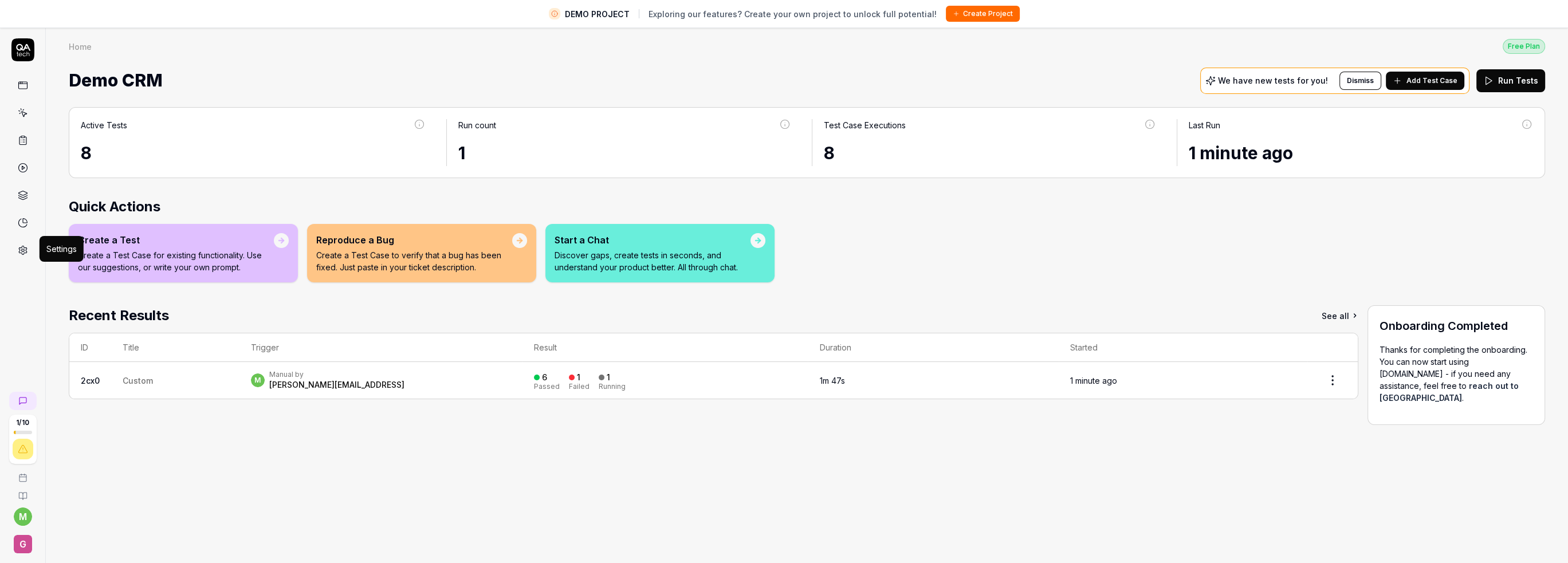
click at [19, 246] on icon at bounding box center [23, 250] width 8 height 9
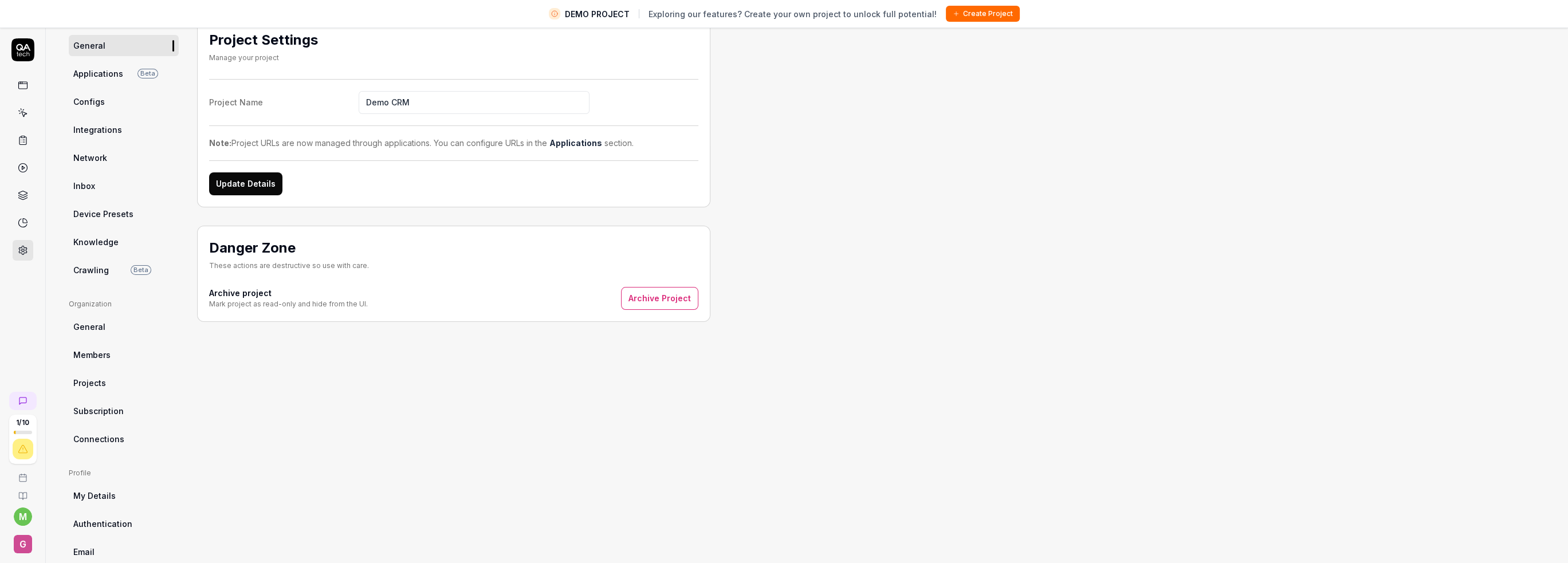
scroll to position [119, 0]
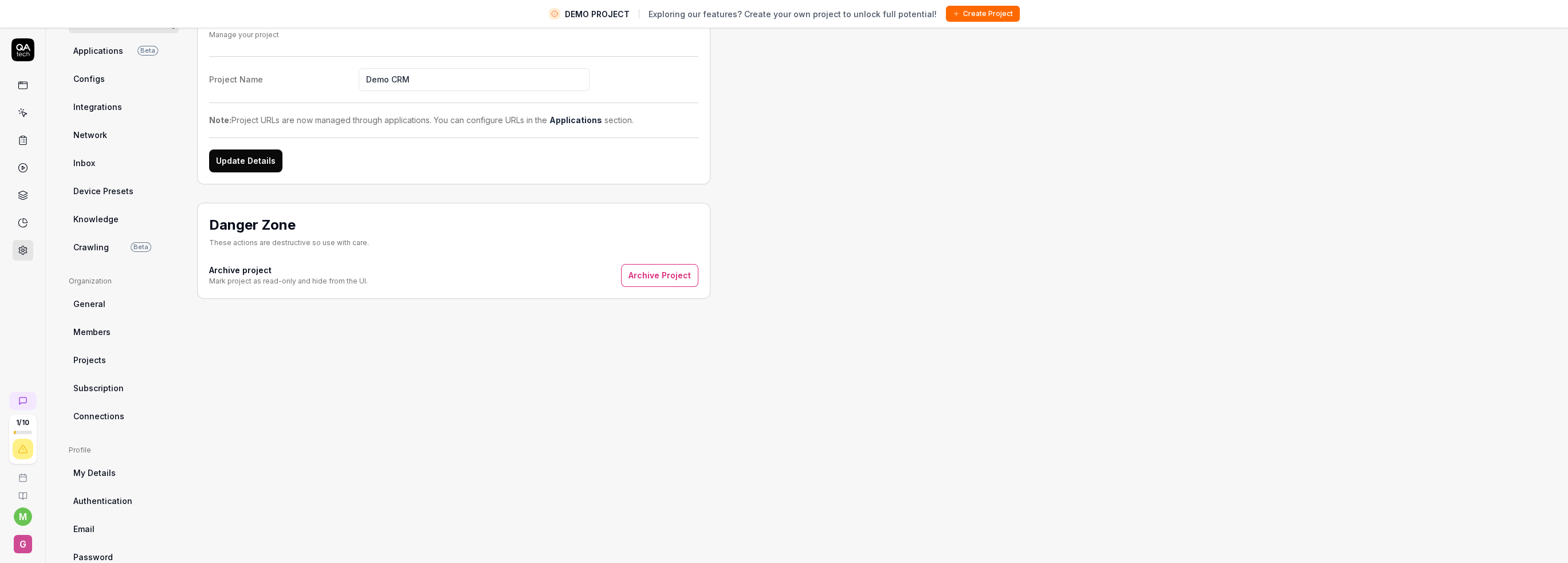
click at [112, 250] on link "Crawling Beta" at bounding box center [124, 247] width 110 height 21
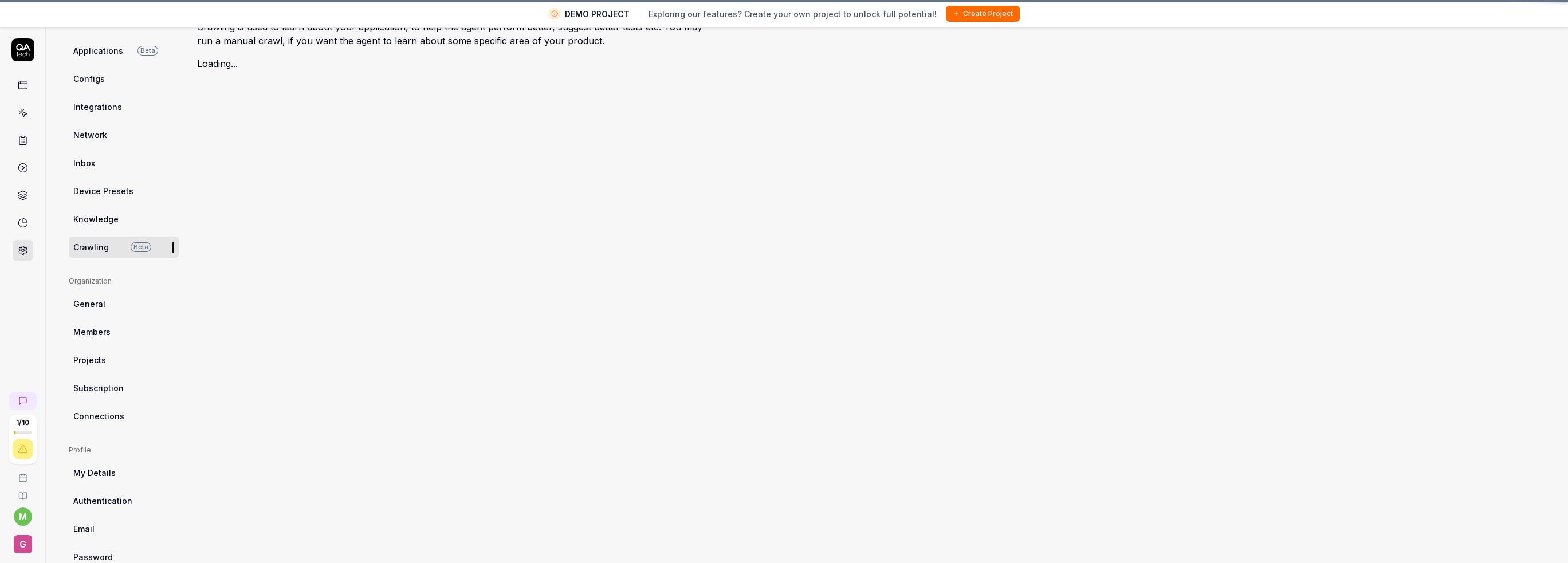
scroll to position [87, 0]
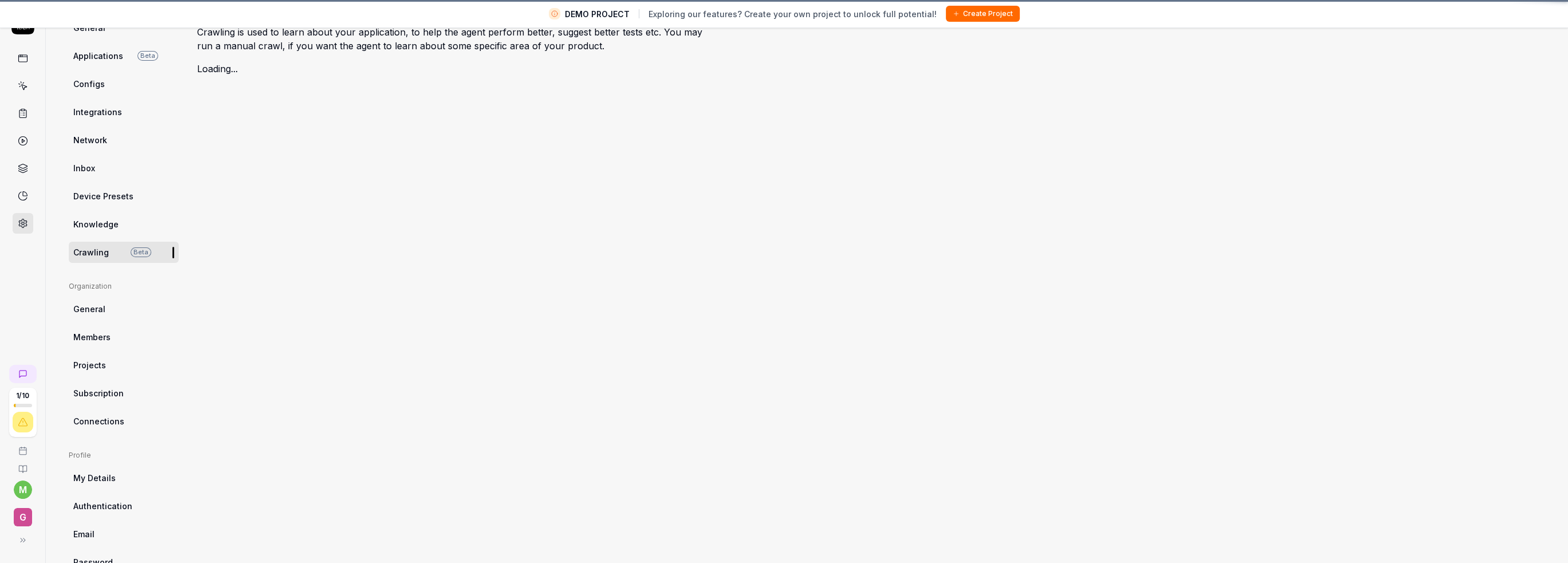
type textarea "*"
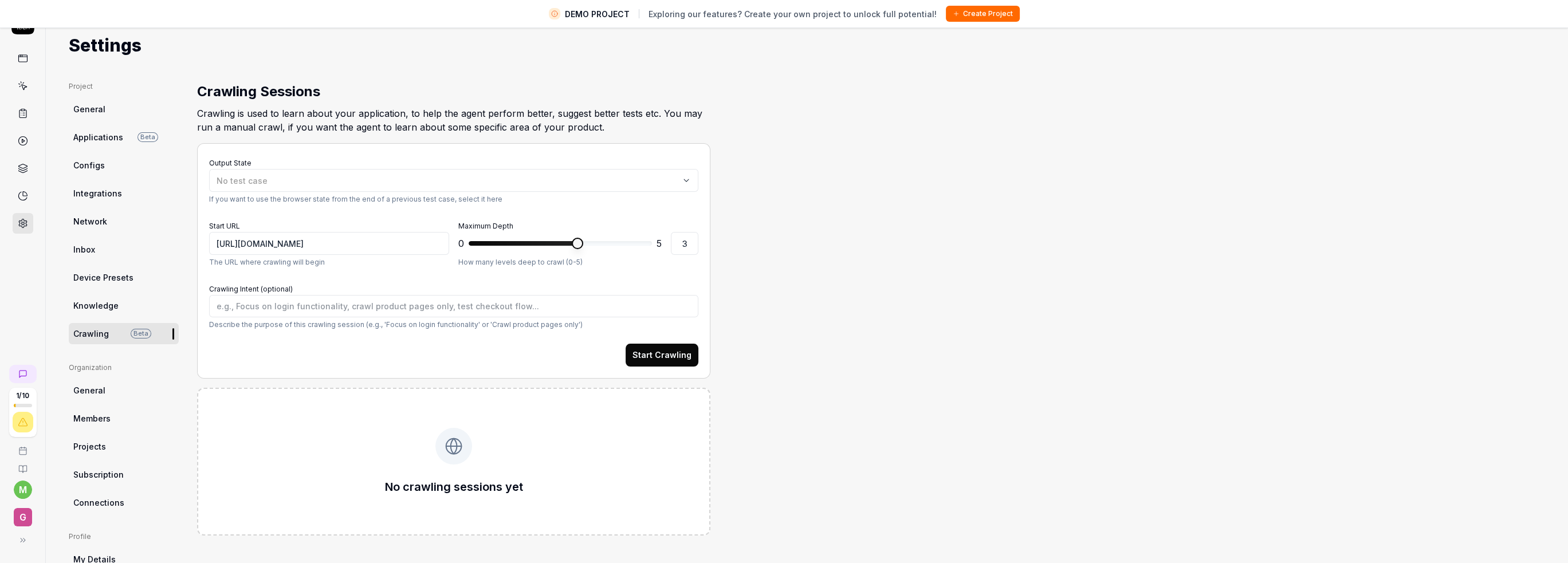
scroll to position [0, 0]
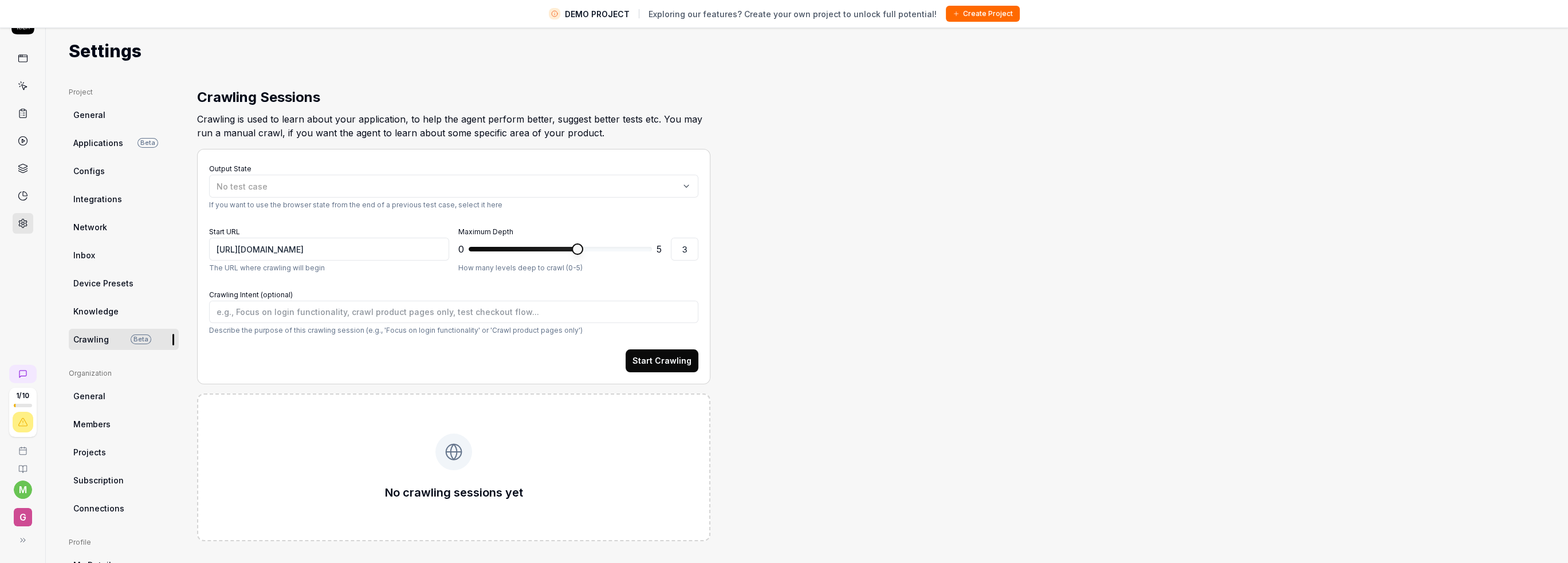
click at [87, 228] on span "Network" at bounding box center [90, 227] width 34 height 12
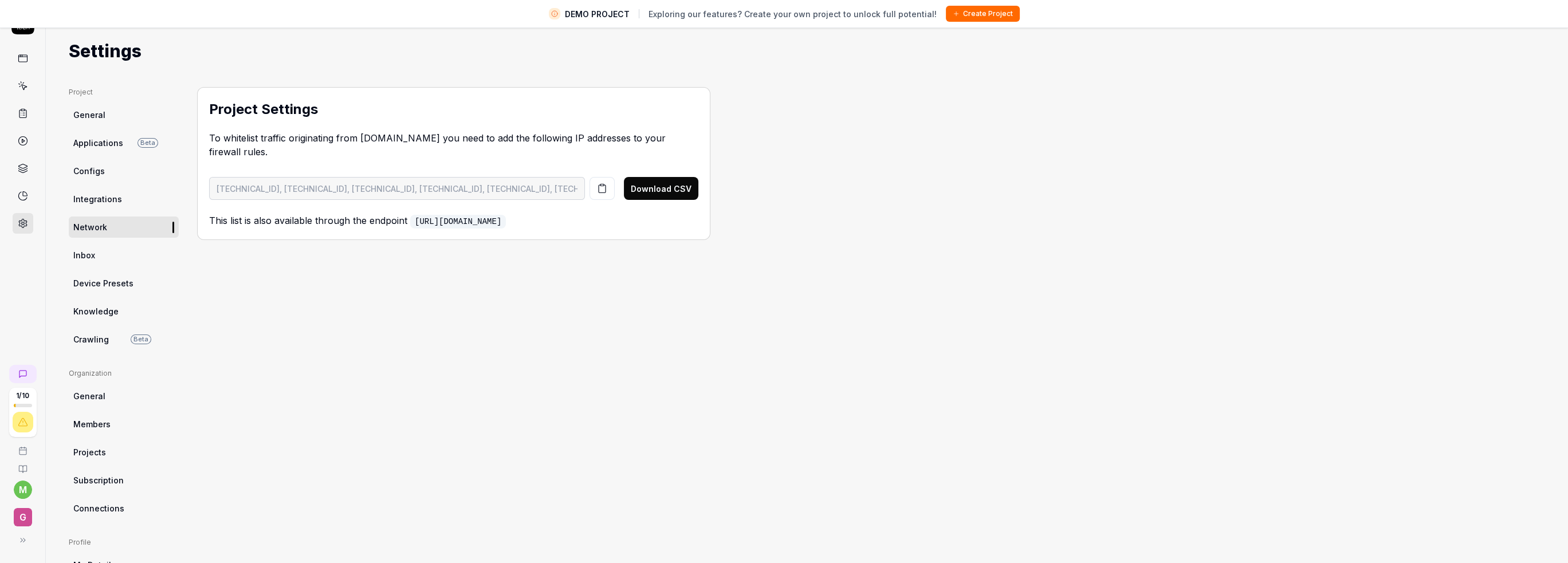
click at [99, 172] on span "Configs" at bounding box center [89, 171] width 31 height 12
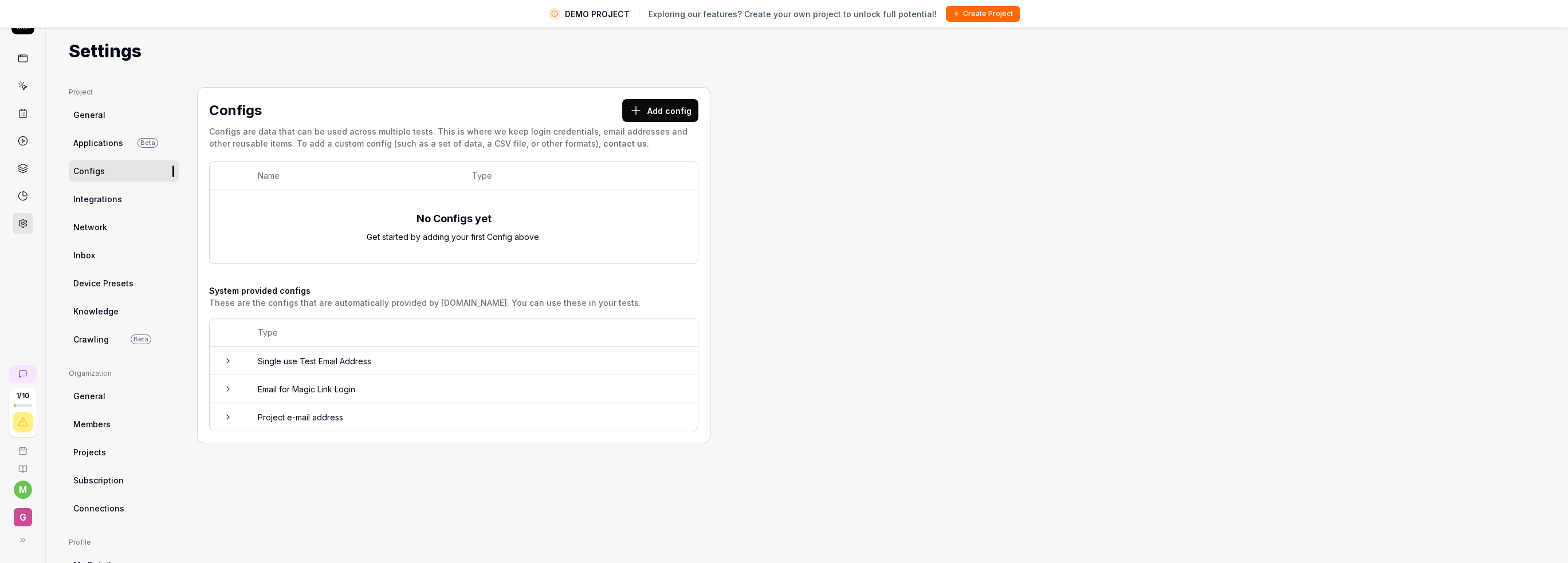
click at [652, 102] on button "Add config" at bounding box center [660, 110] width 76 height 23
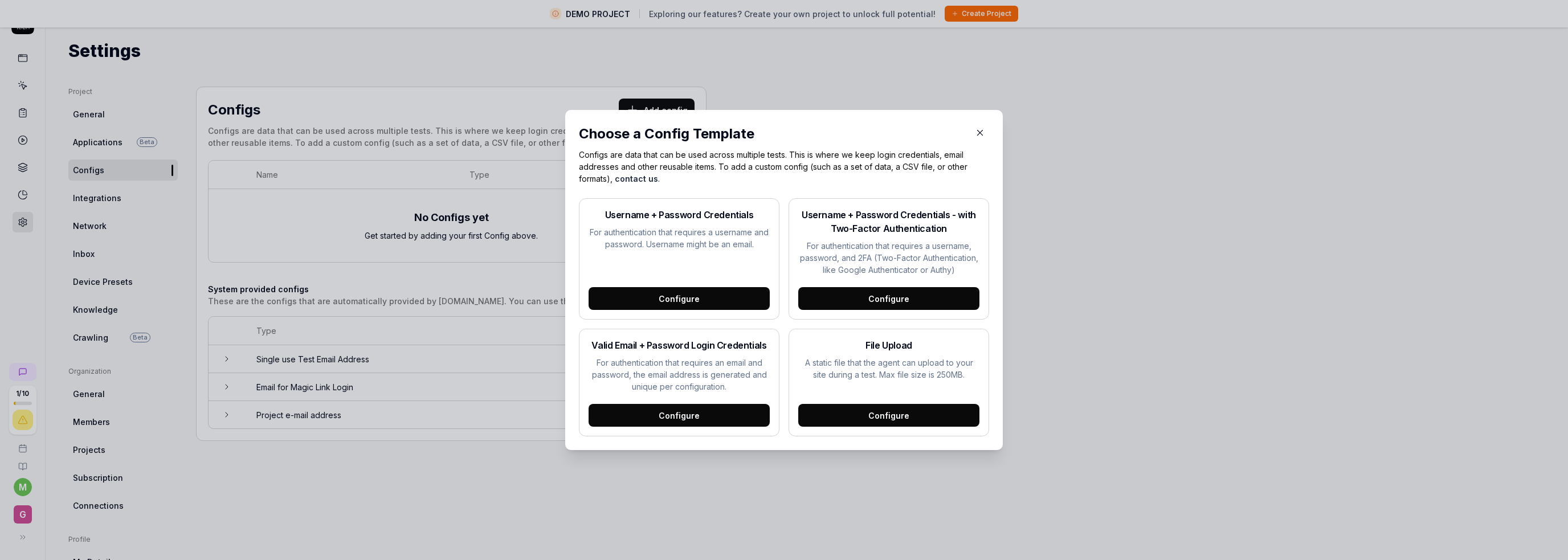
click at [850, 300] on div "Configure" at bounding box center [889, 298] width 181 height 23
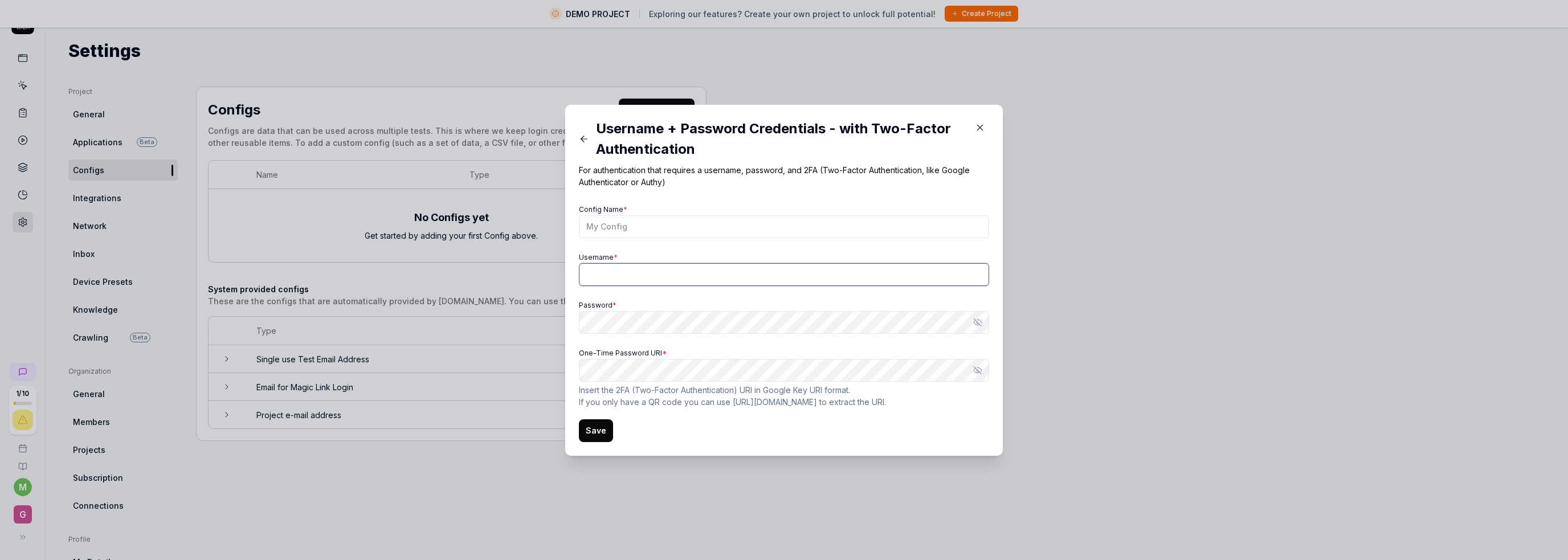
type input "[PERSON_NAME][EMAIL_ADDRESS]"
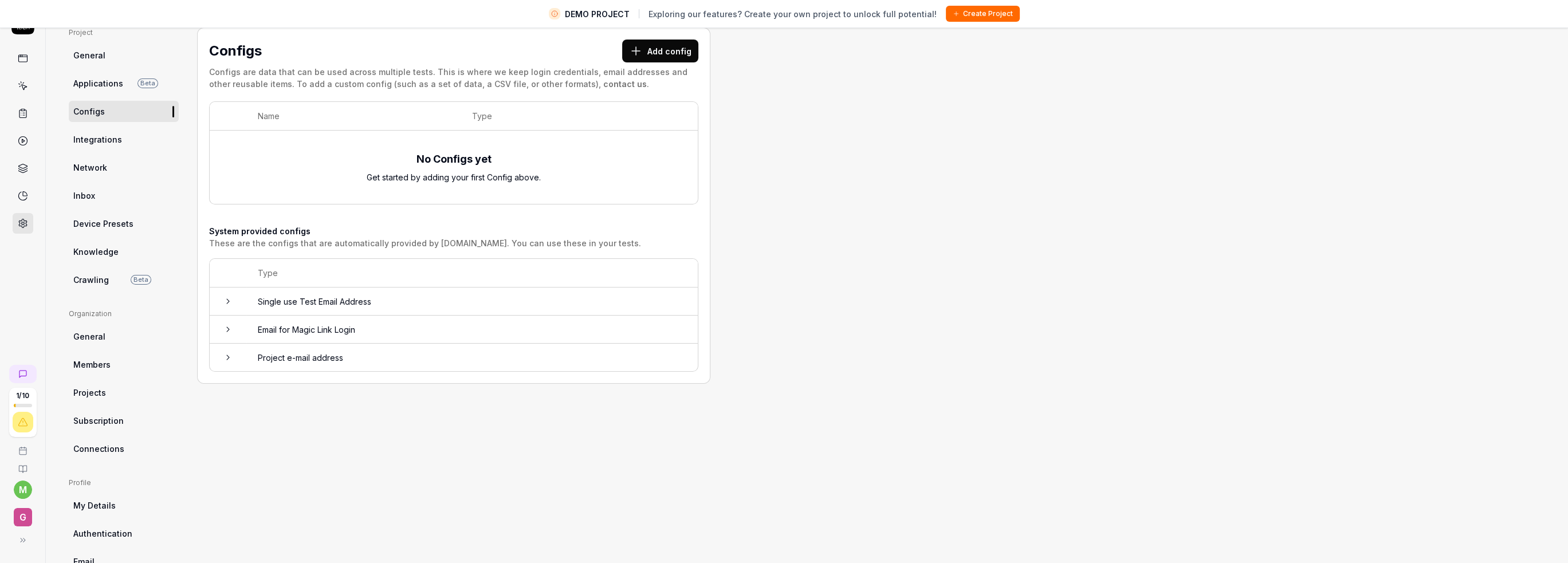
scroll to position [114, 0]
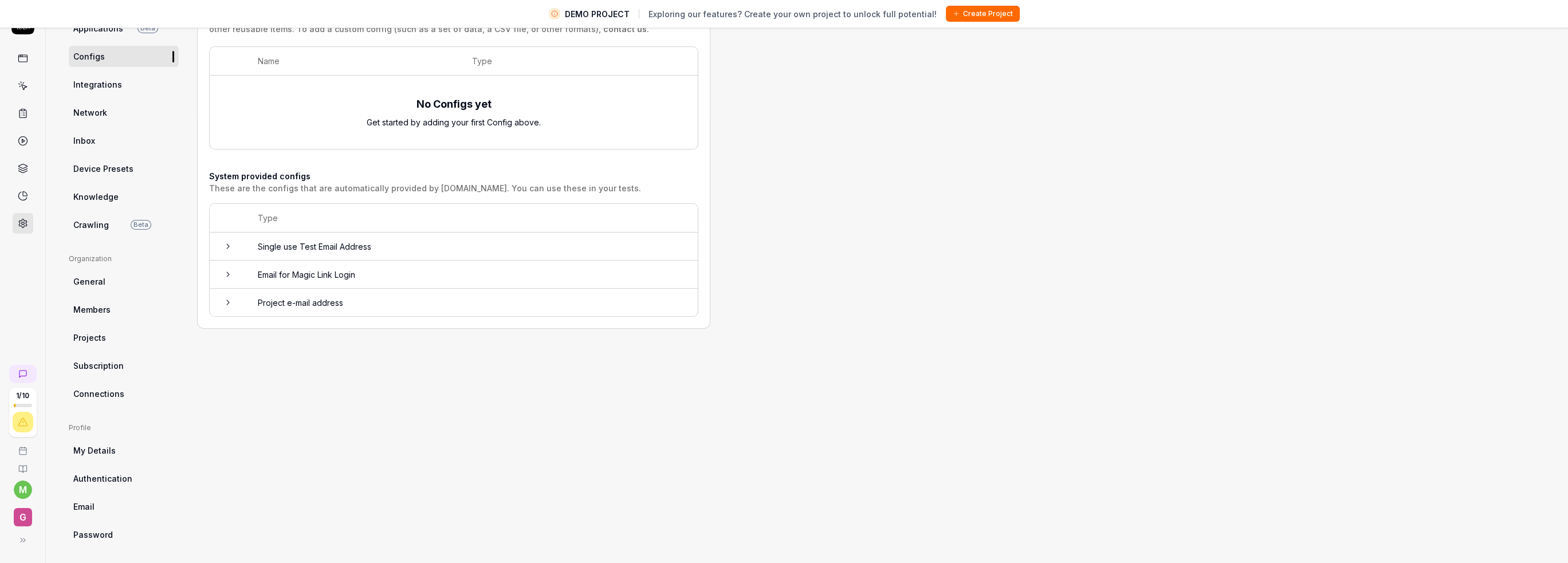
click at [119, 373] on link "Subscription" at bounding box center [124, 365] width 110 height 21
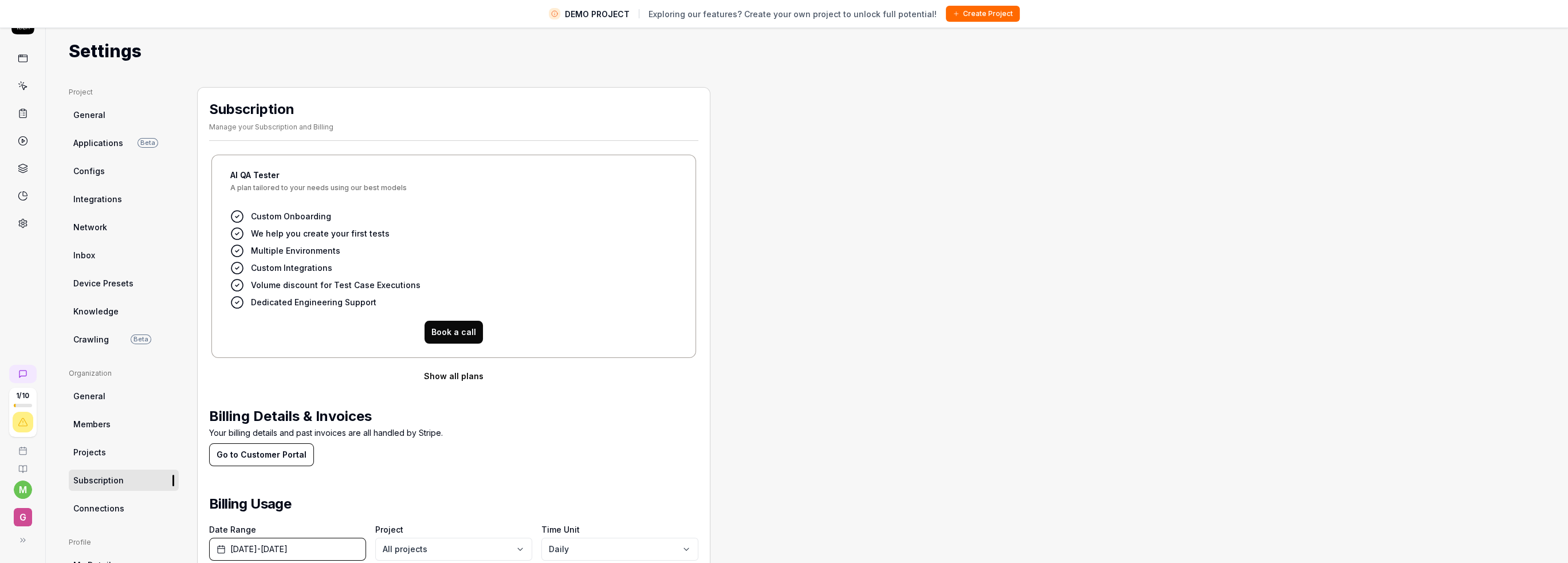
click at [113, 143] on span "Applications" at bounding box center [98, 143] width 50 height 12
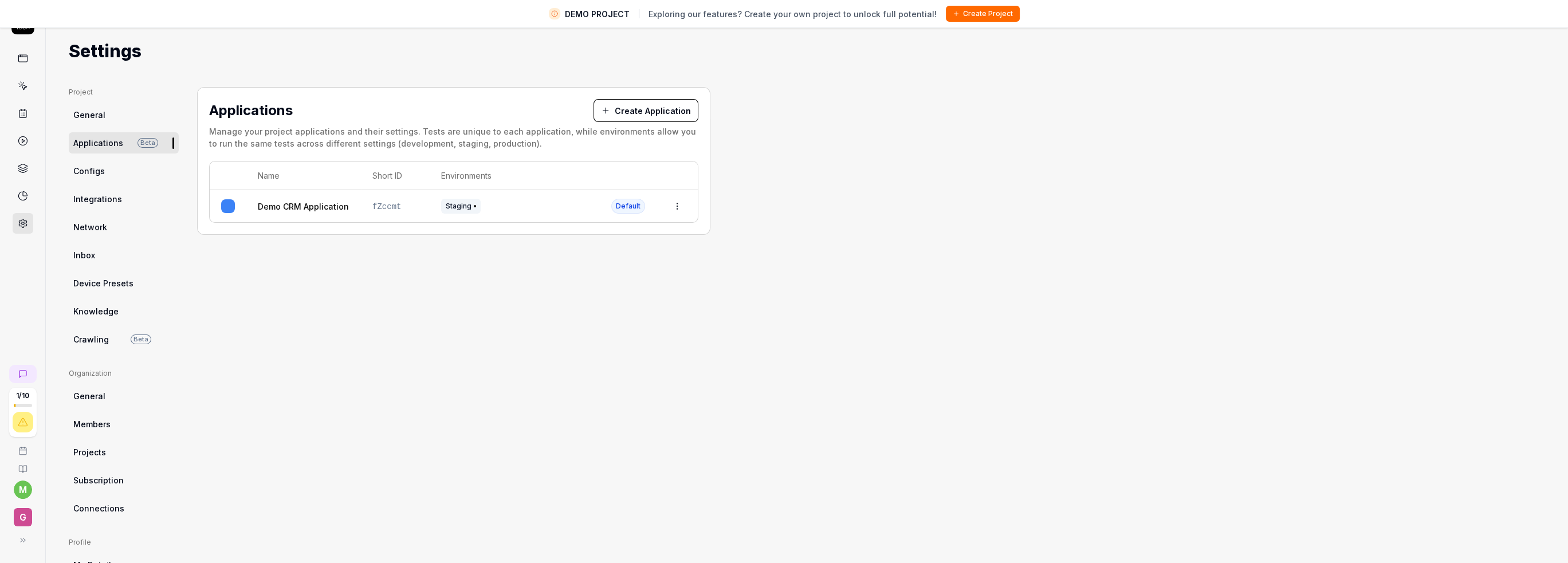
click at [24, 58] on icon at bounding box center [23, 58] width 10 height 10
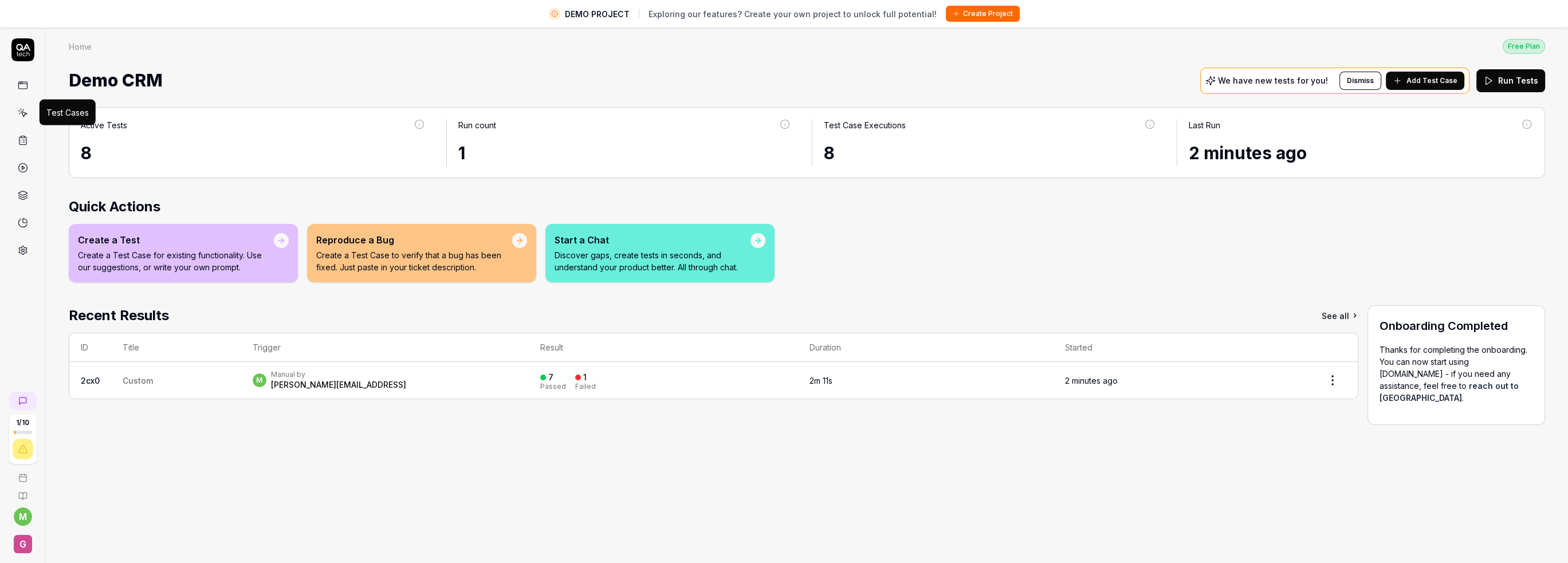
click at [22, 110] on icon at bounding box center [23, 113] width 10 height 10
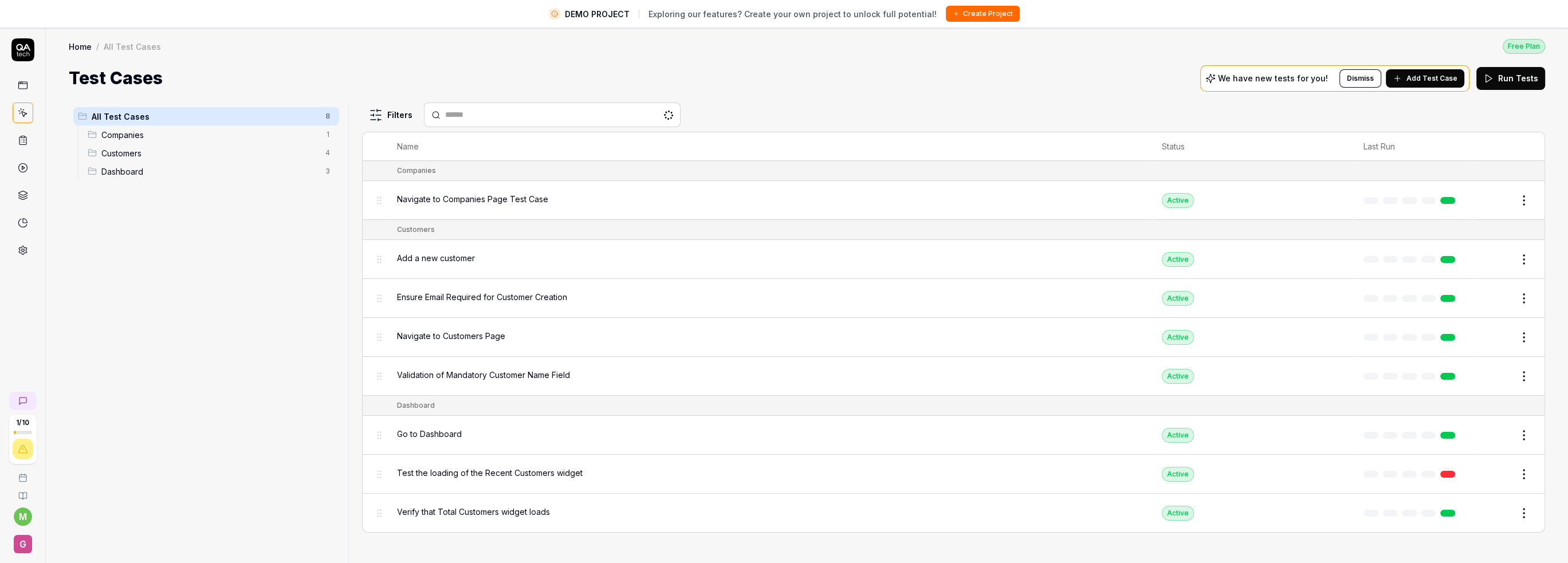
click at [24, 80] on icon at bounding box center [23, 85] width 10 height 10
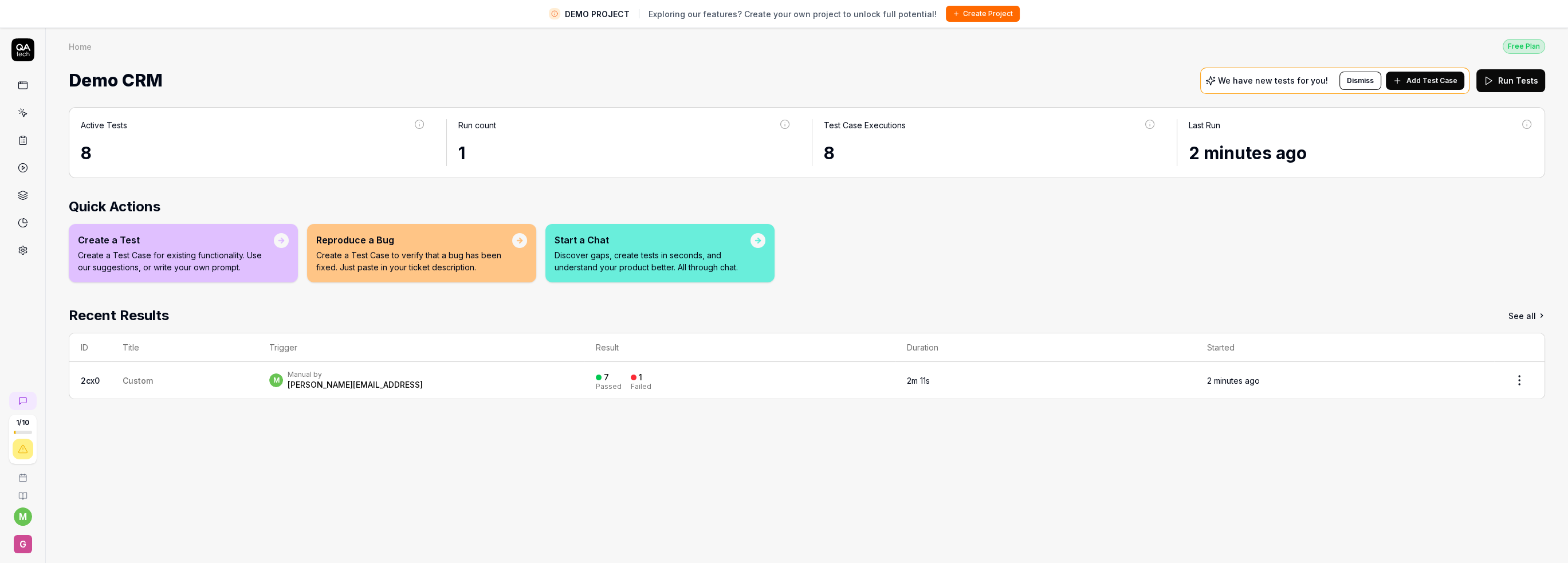
click at [24, 80] on icon at bounding box center [23, 85] width 10 height 10
click at [17, 130] on link at bounding box center [23, 140] width 21 height 21
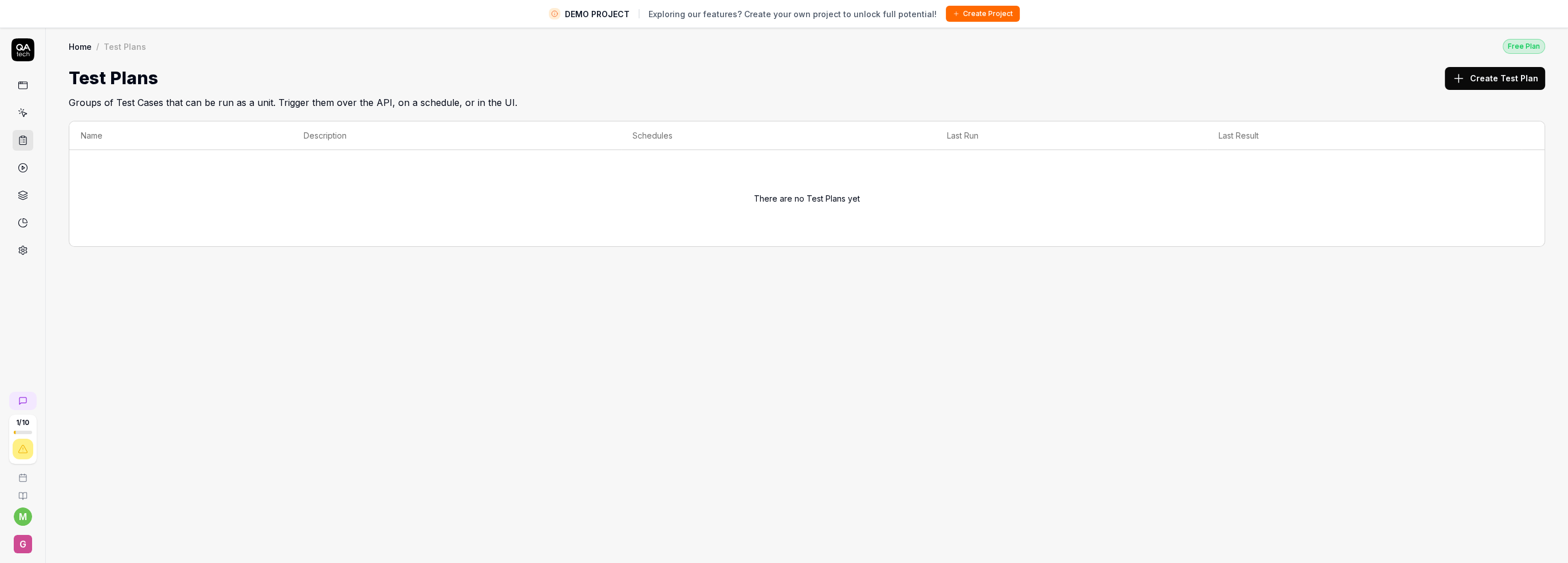
click at [23, 98] on div at bounding box center [23, 168] width 21 height 185
click at [23, 116] on icon at bounding box center [23, 113] width 10 height 10
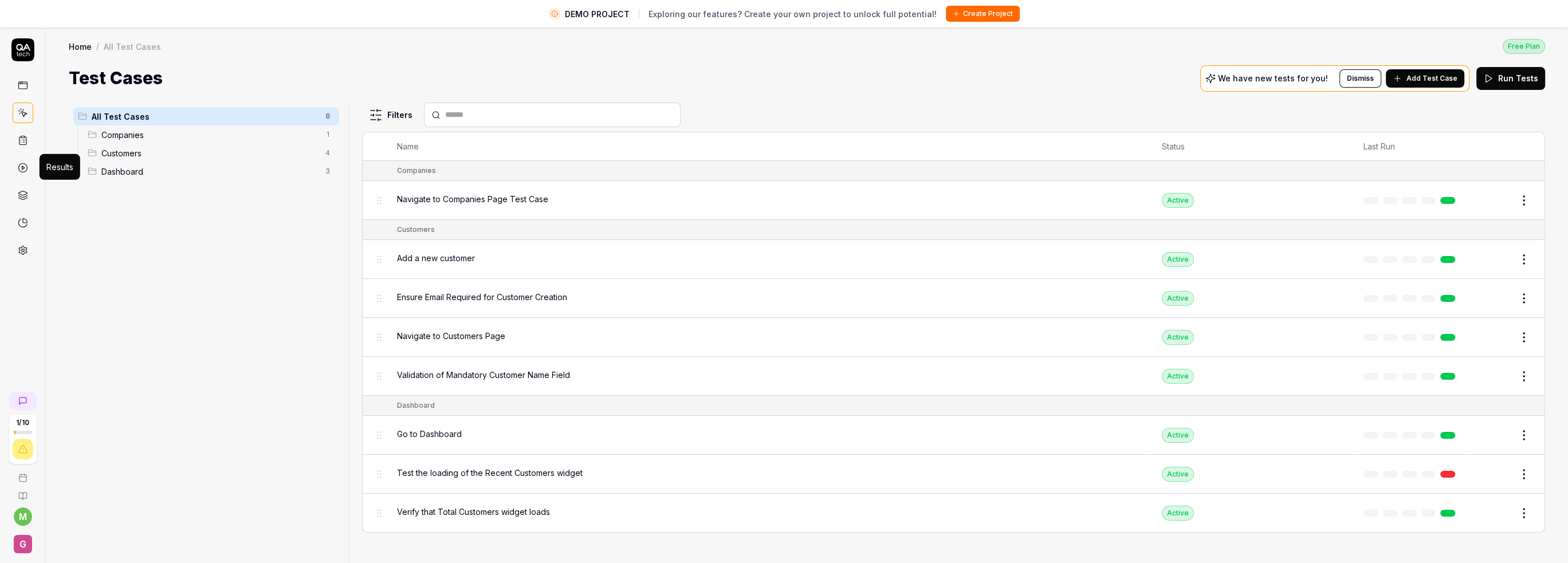
click at [18, 170] on icon at bounding box center [23, 168] width 10 height 10
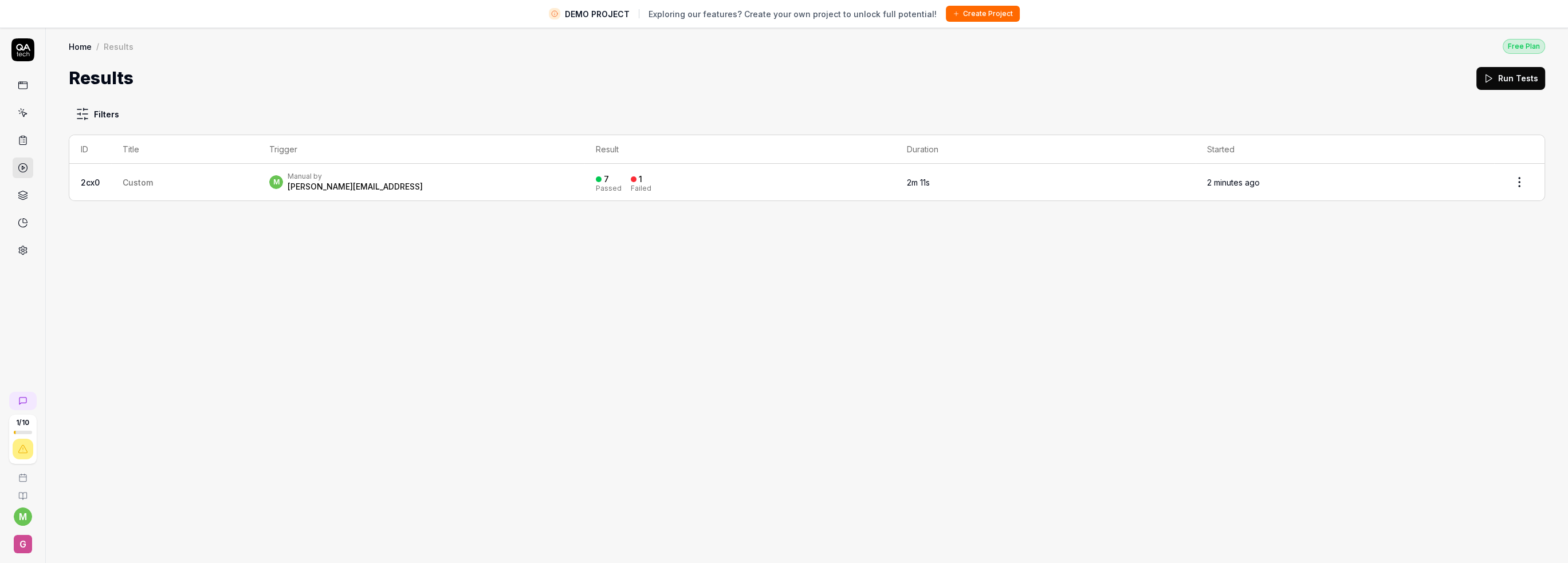
click at [283, 305] on div "Filters ID Title Trigger Result Duration Started 2cx0 Custom m Manual by [PERSO…" at bounding box center [807, 340] width 1522 height 499
